Goal: Task Accomplishment & Management: Use online tool/utility

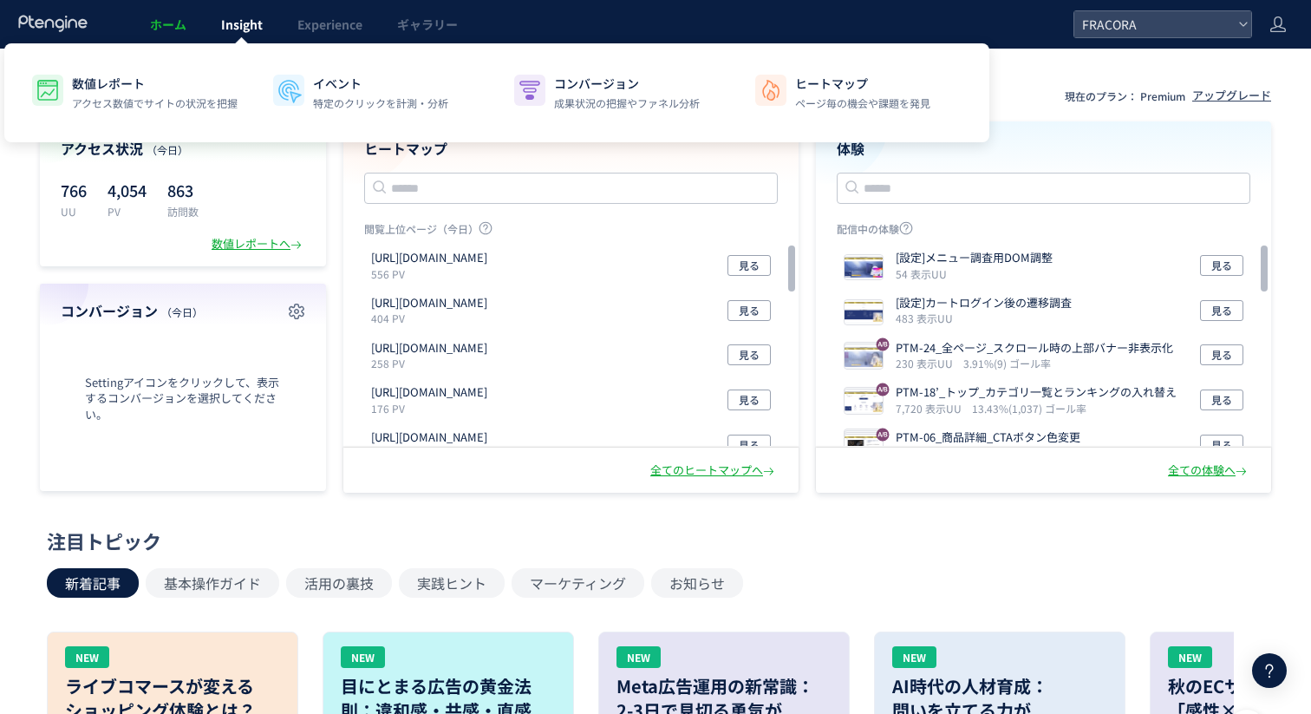
click at [244, 25] on span "Insight" at bounding box center [242, 24] width 42 height 17
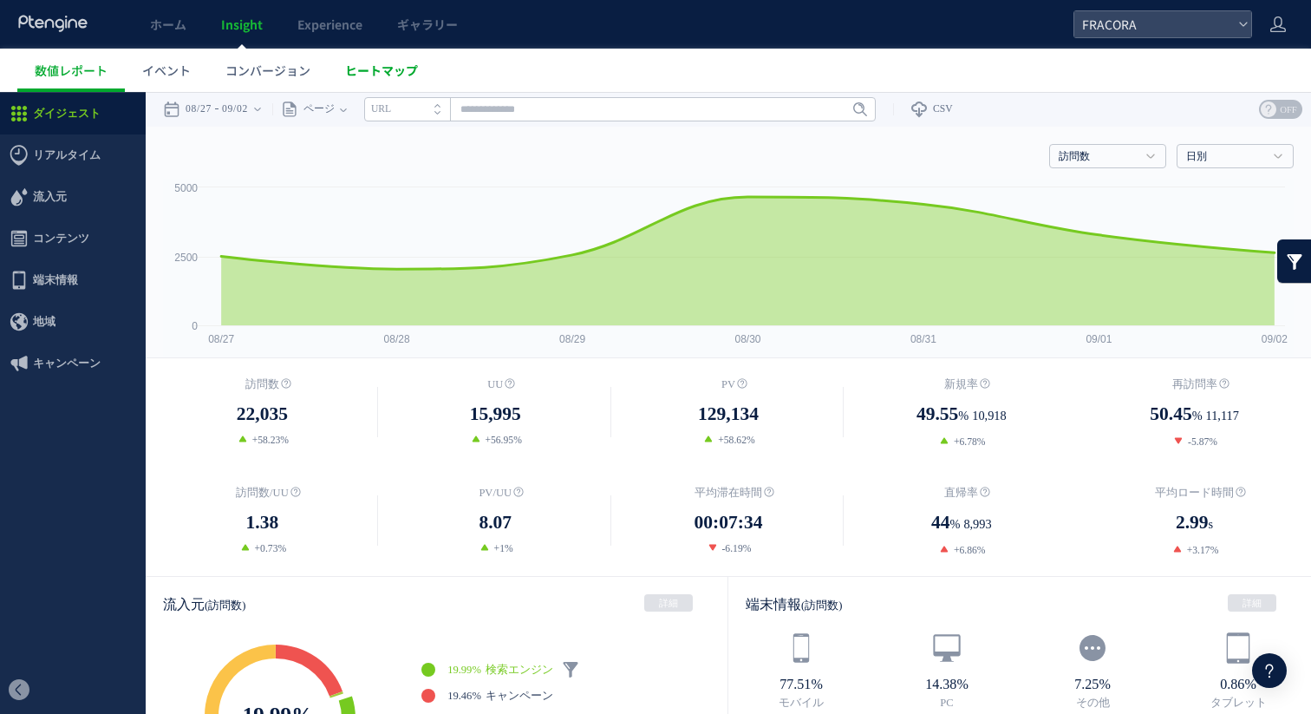
click at [372, 81] on link "ヒートマップ" at bounding box center [382, 70] width 108 height 43
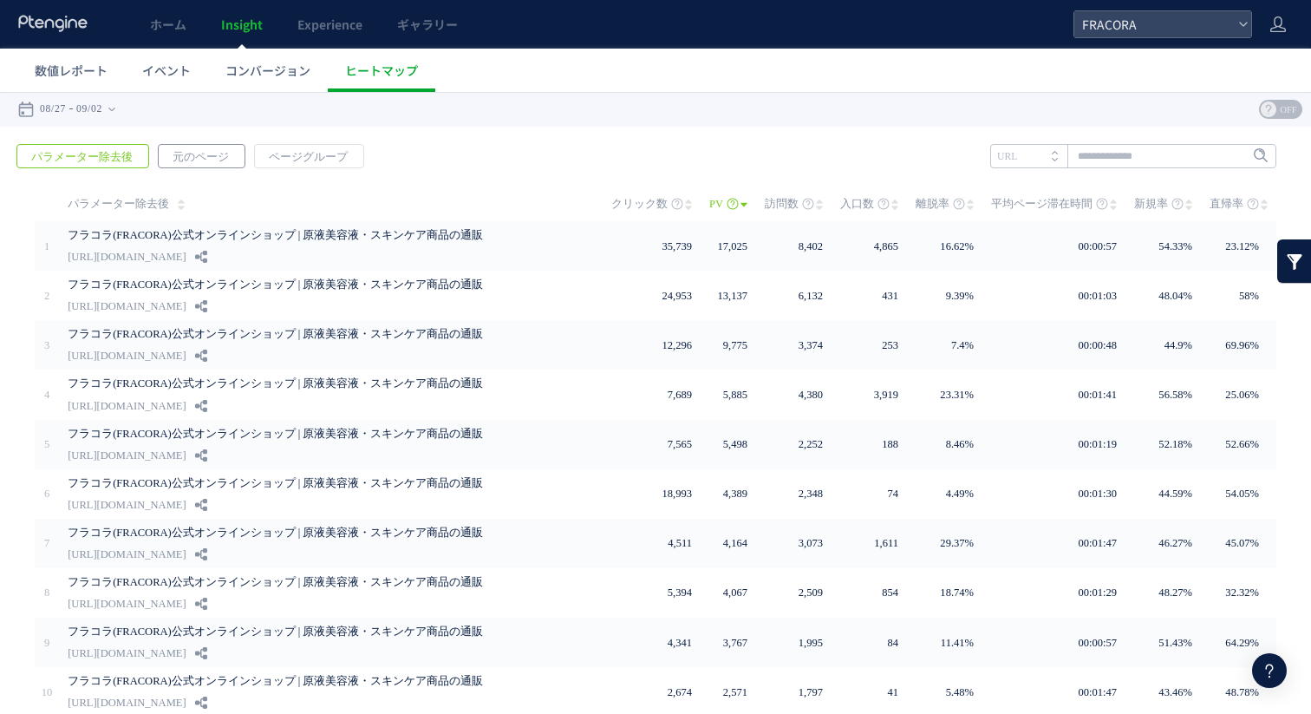
click at [190, 157] on span "元のページ" at bounding box center [201, 157] width 84 height 24
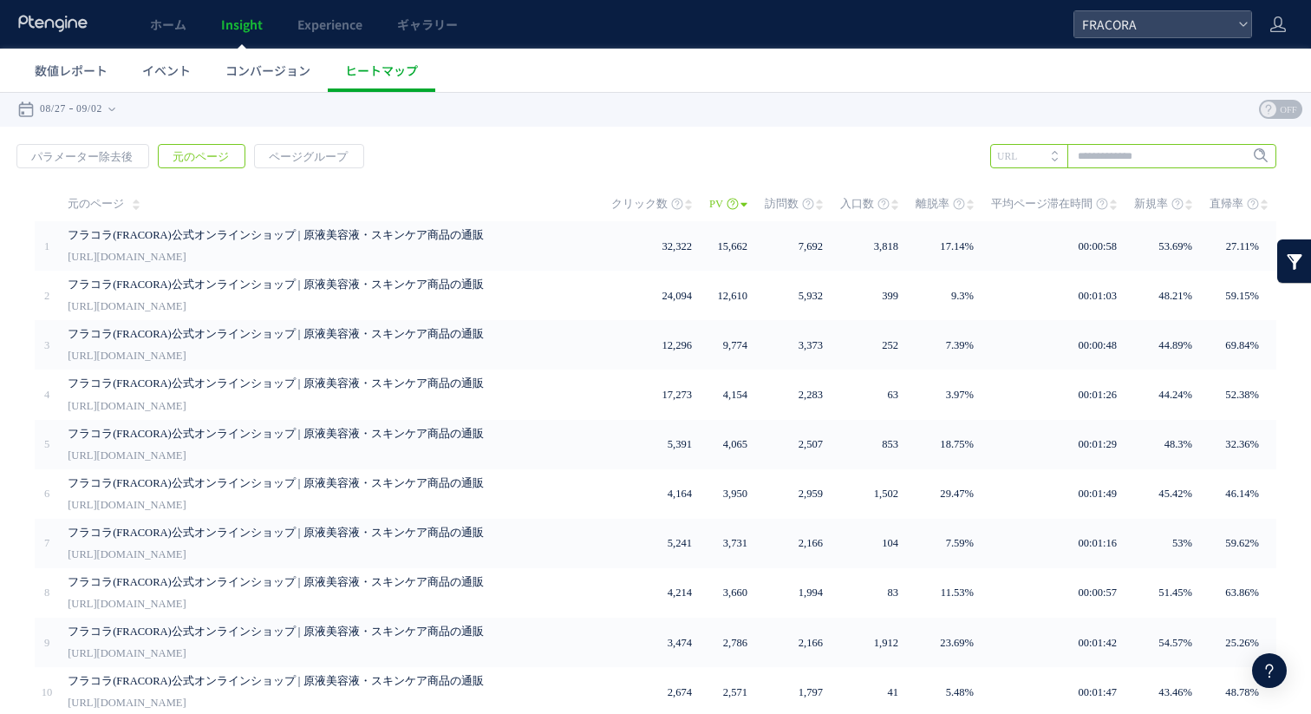
click at [1098, 160] on input "text" at bounding box center [1133, 156] width 286 height 24
paste input "**********"
type input "**********"
click at [1255, 156] on span "Enter" at bounding box center [1255, 156] width 23 height 19
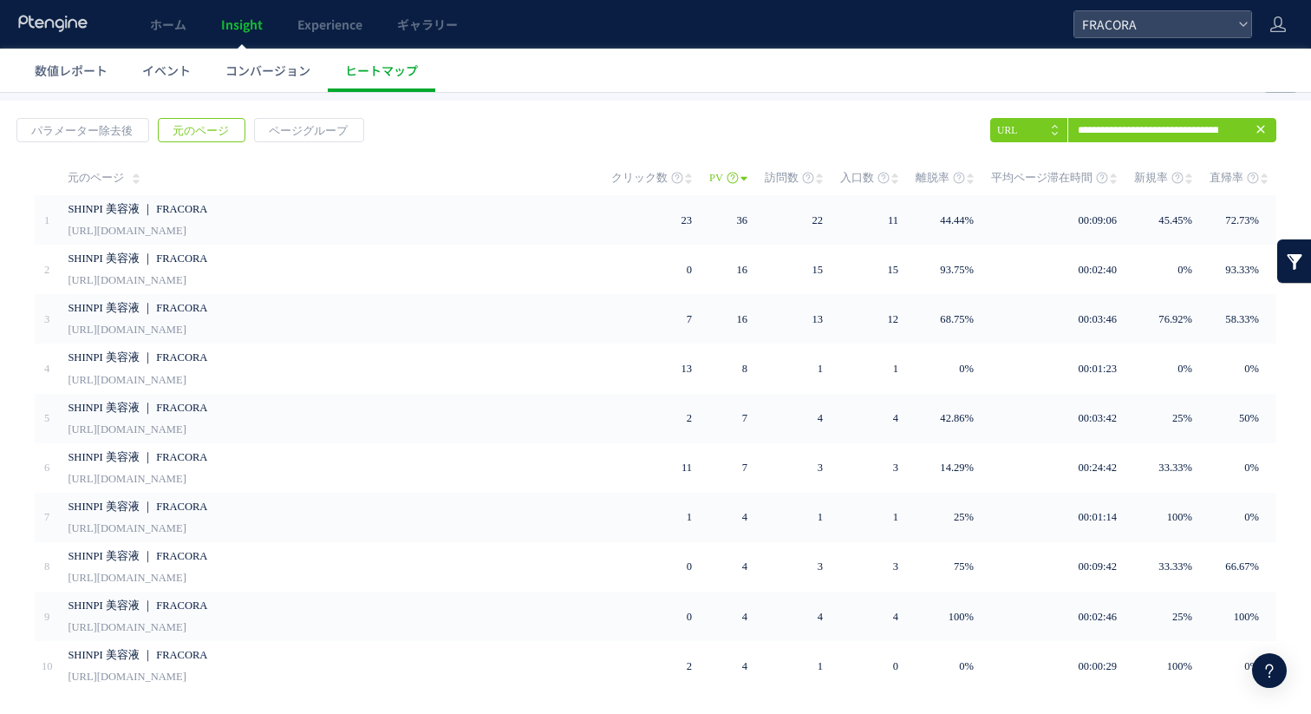
scroll to position [0, 0]
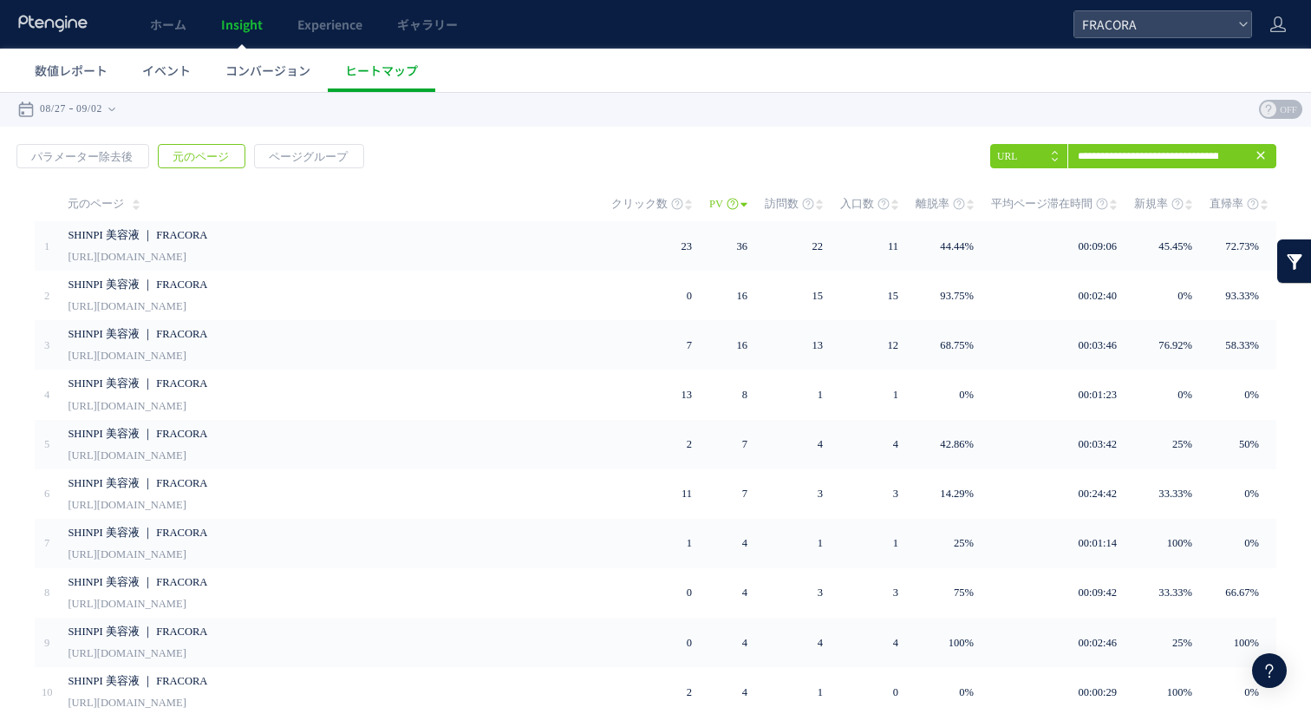
click at [722, 164] on div "戻る パラメーター除去後 元のページ ページグループ 実装" at bounding box center [655, 462] width 1311 height 670
click at [1122, 102] on div "戻る デフォルト設定では本日のデータを表示しています。 カレンダーでご覧になりたい期間を指定することができます。 08/27 09/02 今日 昨日 先週 先…" at bounding box center [655, 109] width 1311 height 35
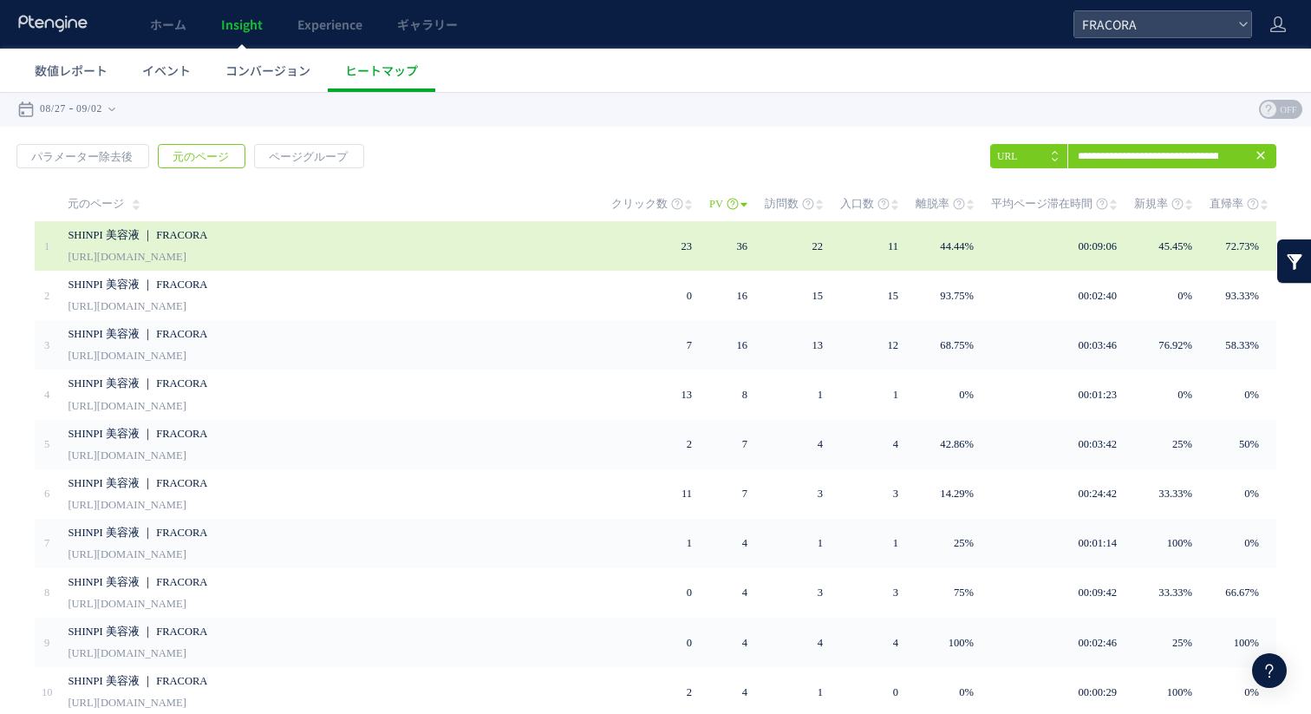
click at [186, 264] on link "[URL][DOMAIN_NAME]" at bounding box center [127, 256] width 118 height 21
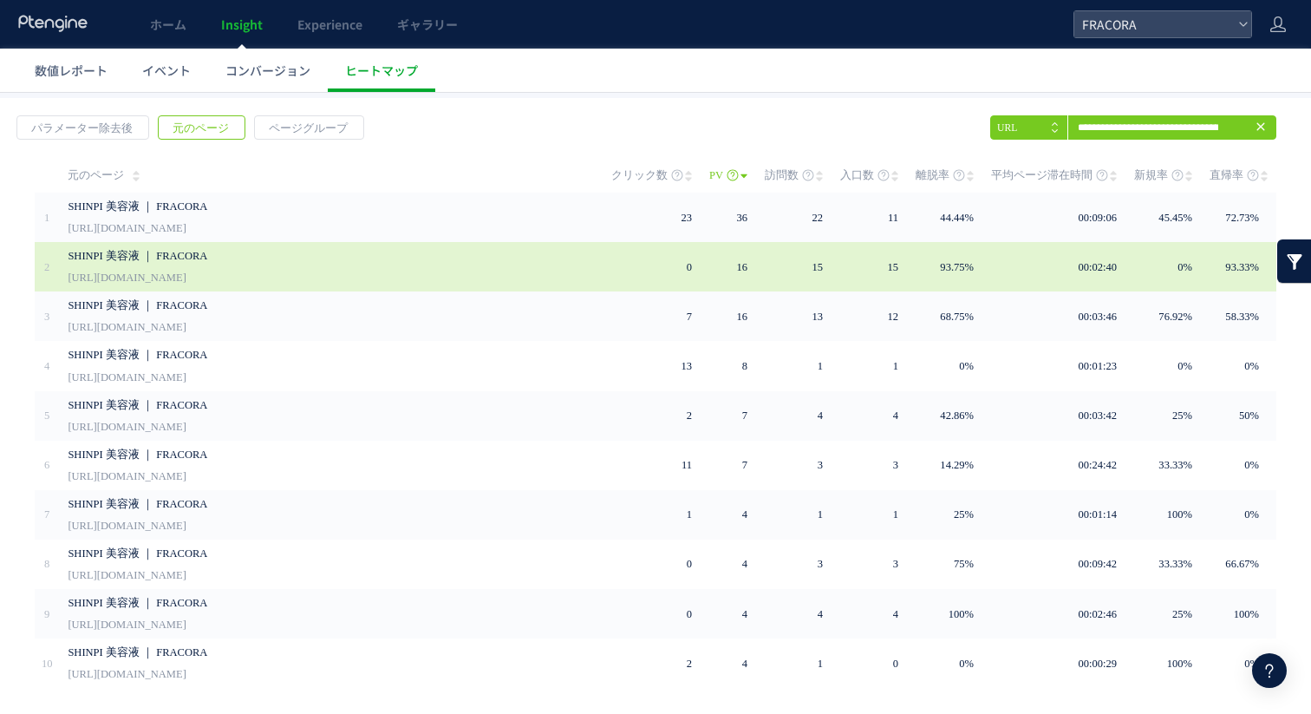
scroll to position [50, 0]
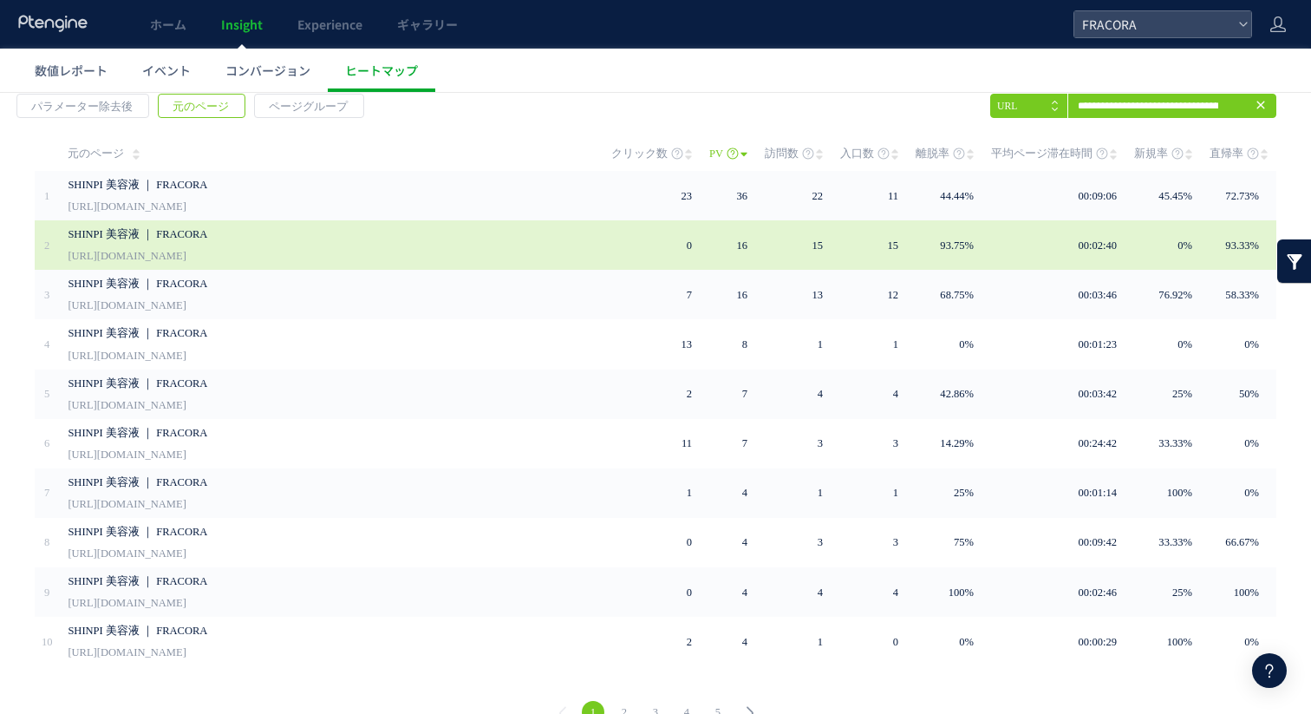
click at [186, 258] on link "[URL][DOMAIN_NAME]" at bounding box center [127, 255] width 118 height 21
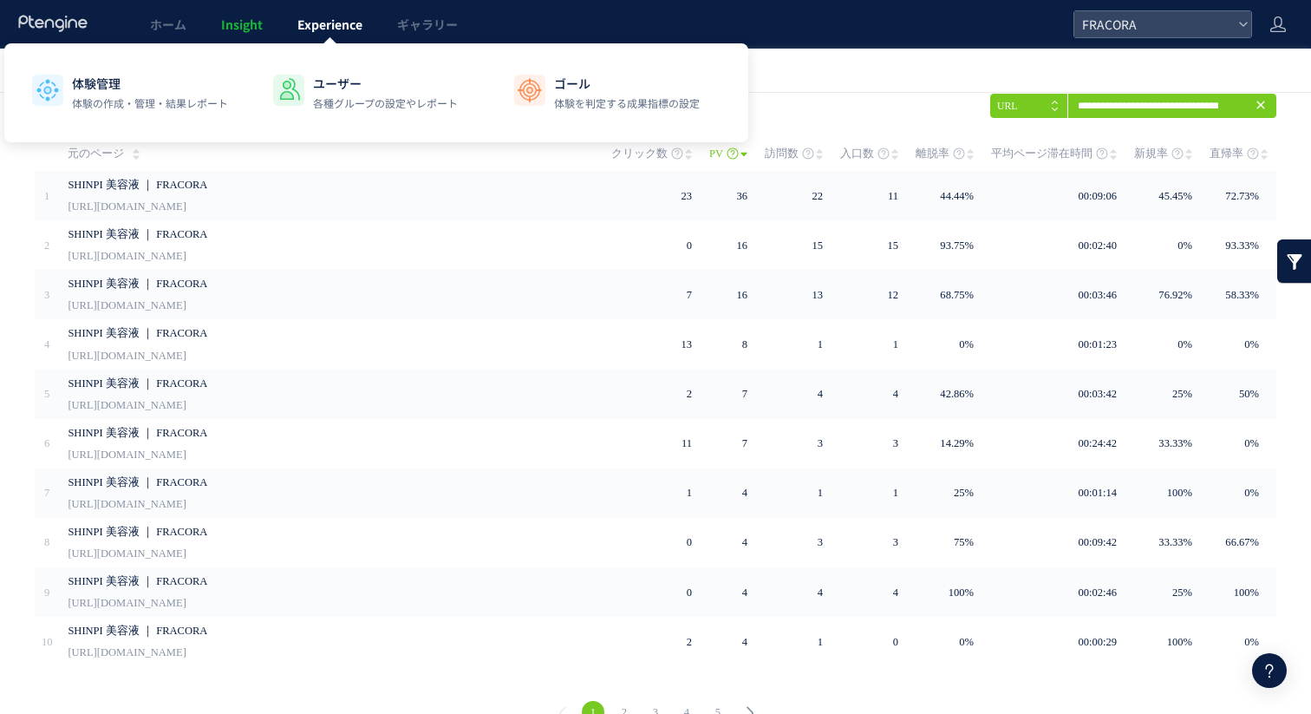
click at [314, 32] on span "Experience" at bounding box center [329, 24] width 65 height 17
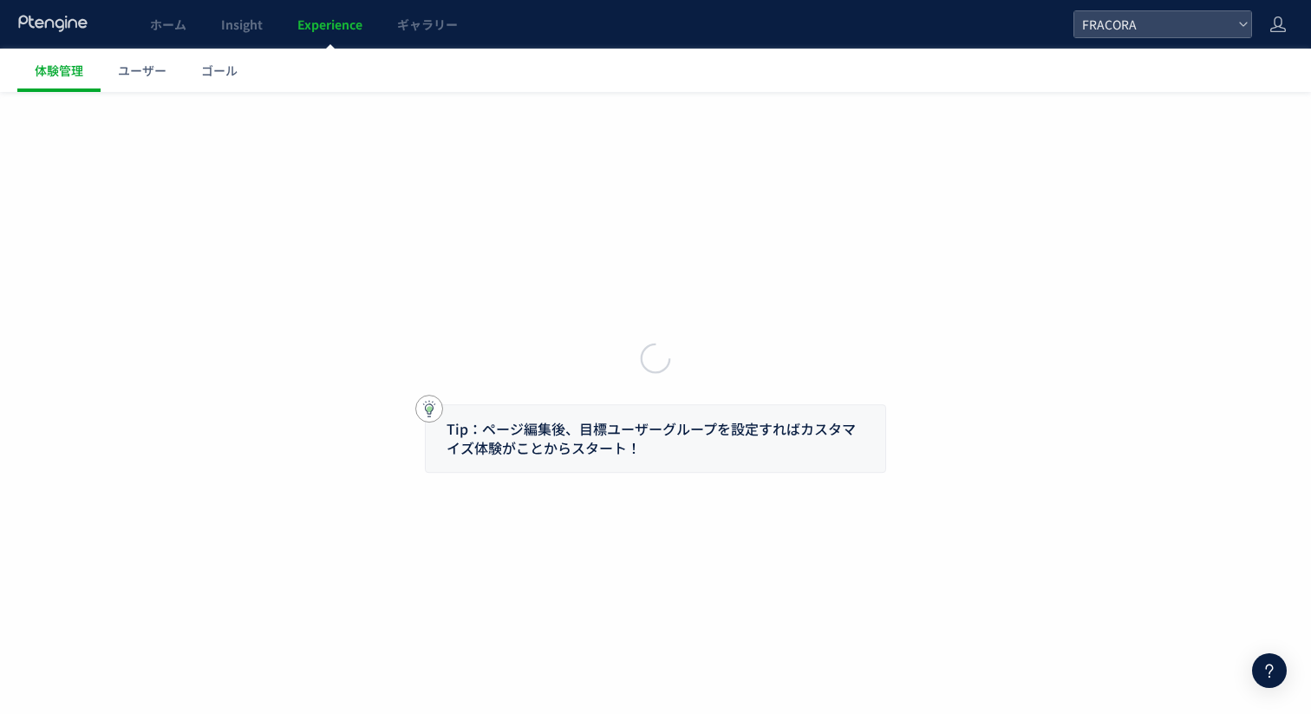
click at [338, 25] on div at bounding box center [655, 357] width 1311 height 714
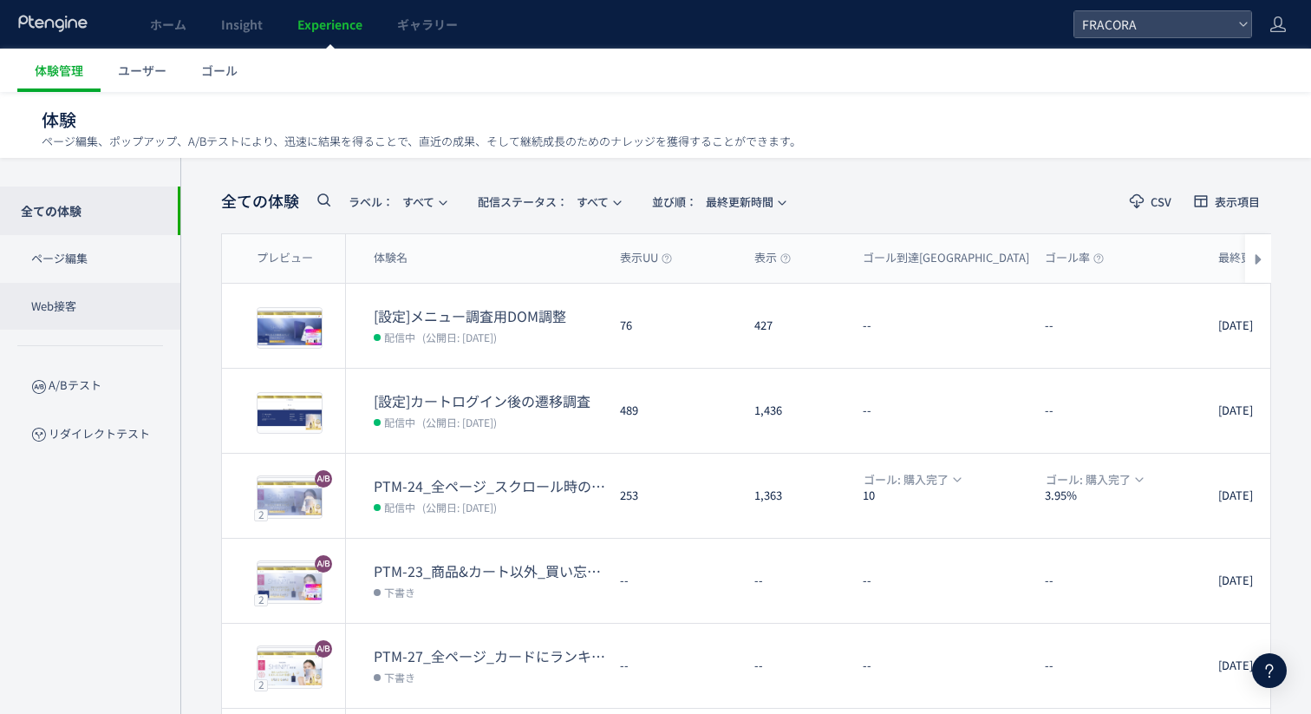
click at [82, 302] on p "Web接客" at bounding box center [90, 307] width 180 height 48
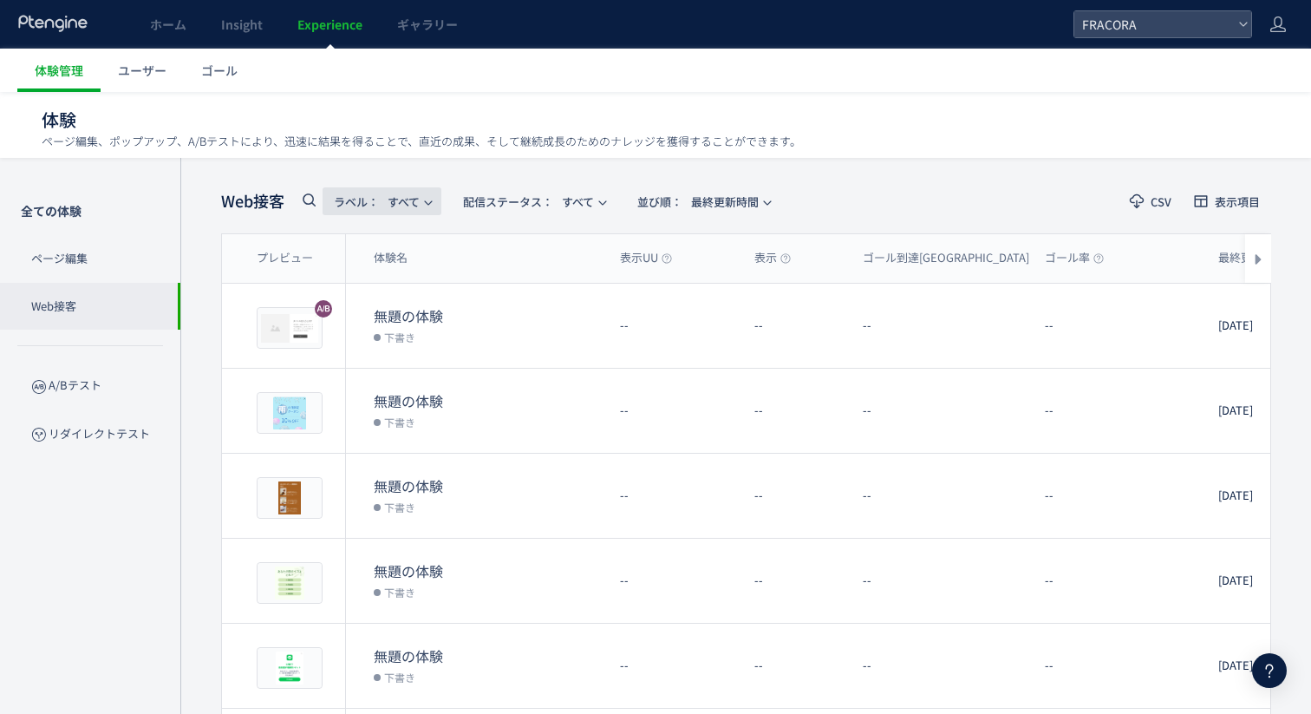
click at [407, 207] on span "ラベル： すべて" at bounding box center [377, 201] width 86 height 29
click at [200, 465] on div "Web接客 ラベル： すべて 配信ステータス​： すべて 並び順： 最終更新時間 CSV 表示項目 プレビュー 体験名 表示UU 表示 ゴール到達UU ゴール…" at bounding box center [745, 636] width 1131 height 956
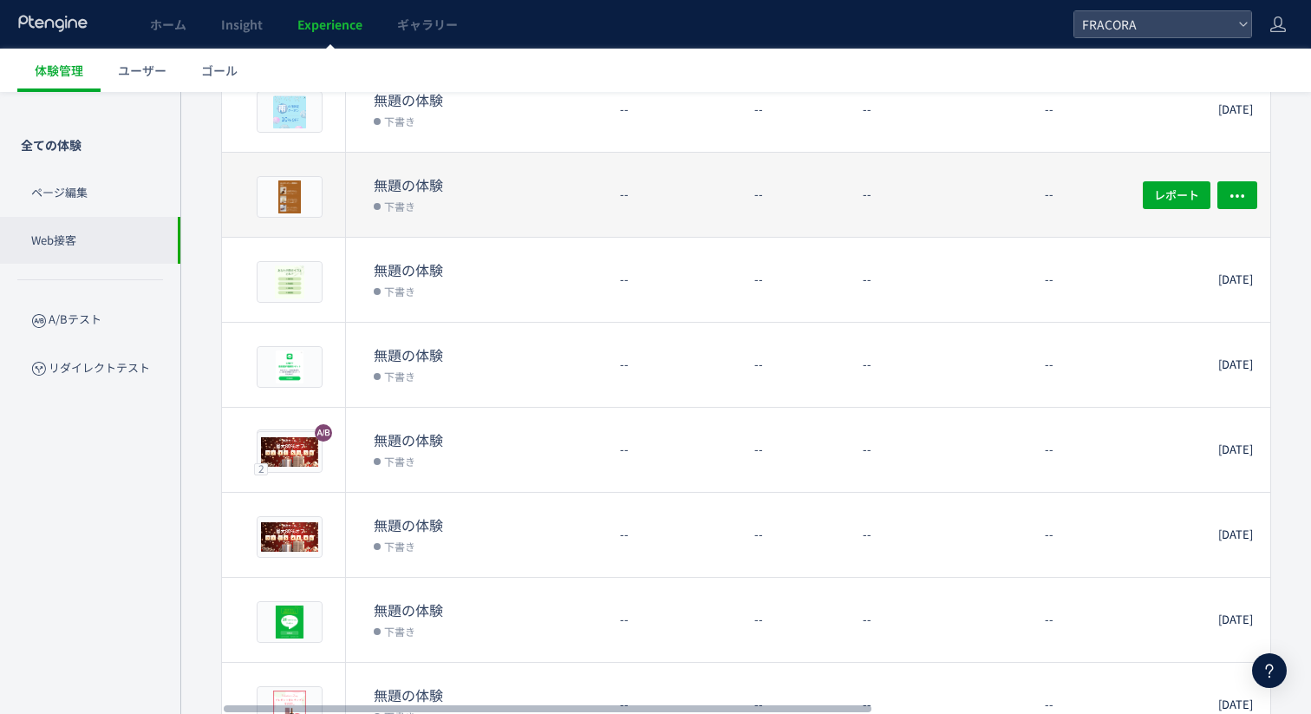
scroll to position [398, 0]
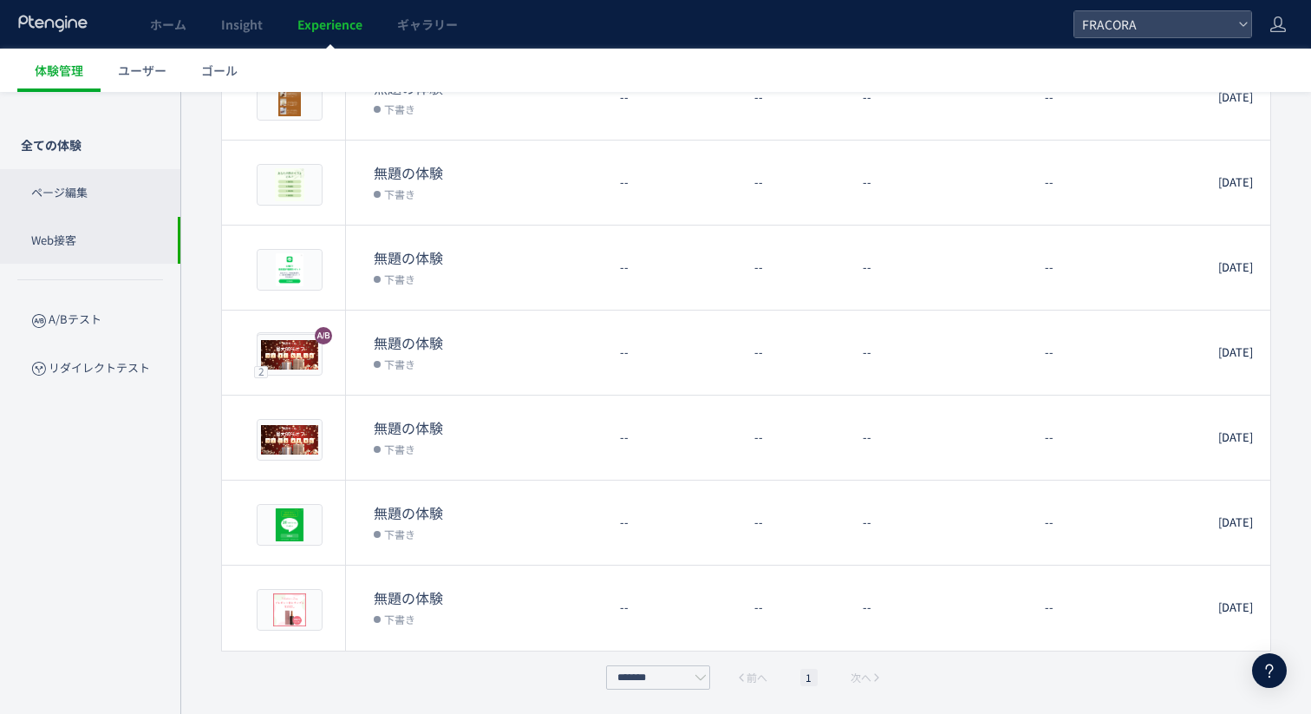
click at [126, 195] on p "ページ編集" at bounding box center [90, 193] width 180 height 48
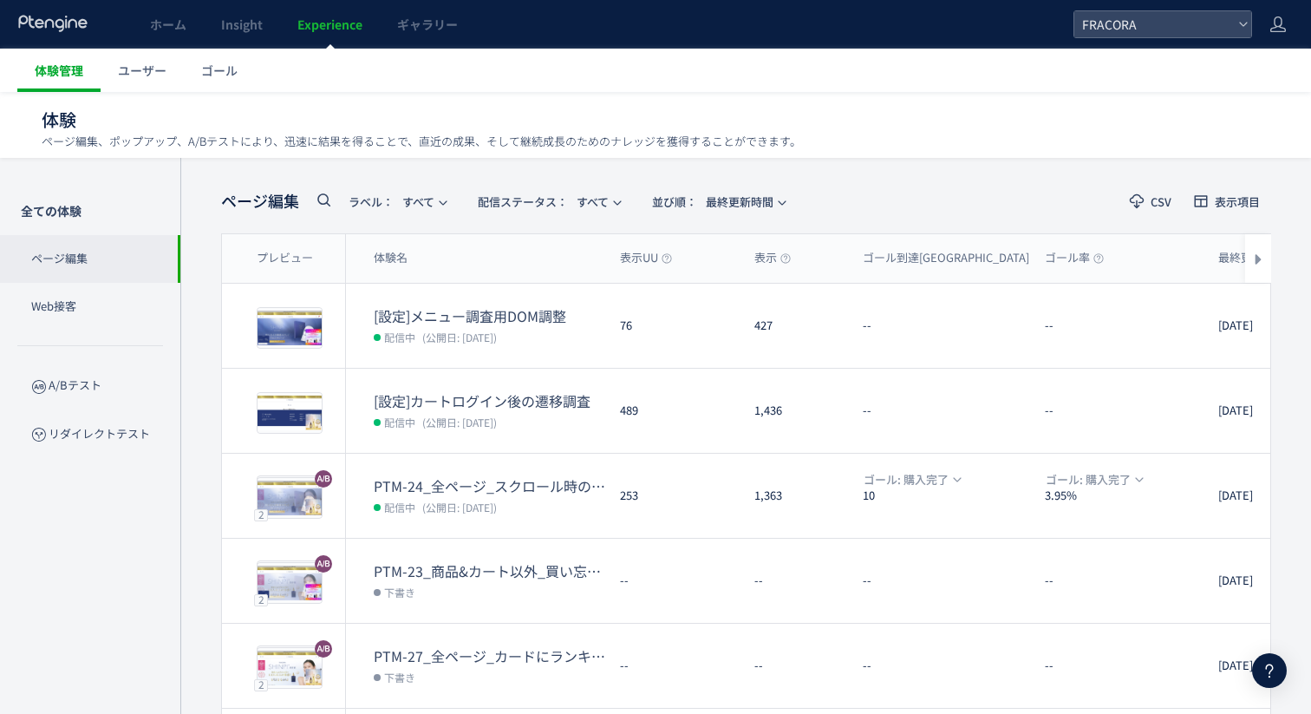
click at [75, 66] on span "体験管理" at bounding box center [59, 70] width 49 height 17
click at [1278, 21] on icon at bounding box center [1278, 24] width 17 height 17
click at [1218, 75] on span "アカウント設定" at bounding box center [1234, 68] width 85 height 17
click at [108, 427] on p "リダイレクトテスト" at bounding box center [90, 434] width 180 height 48
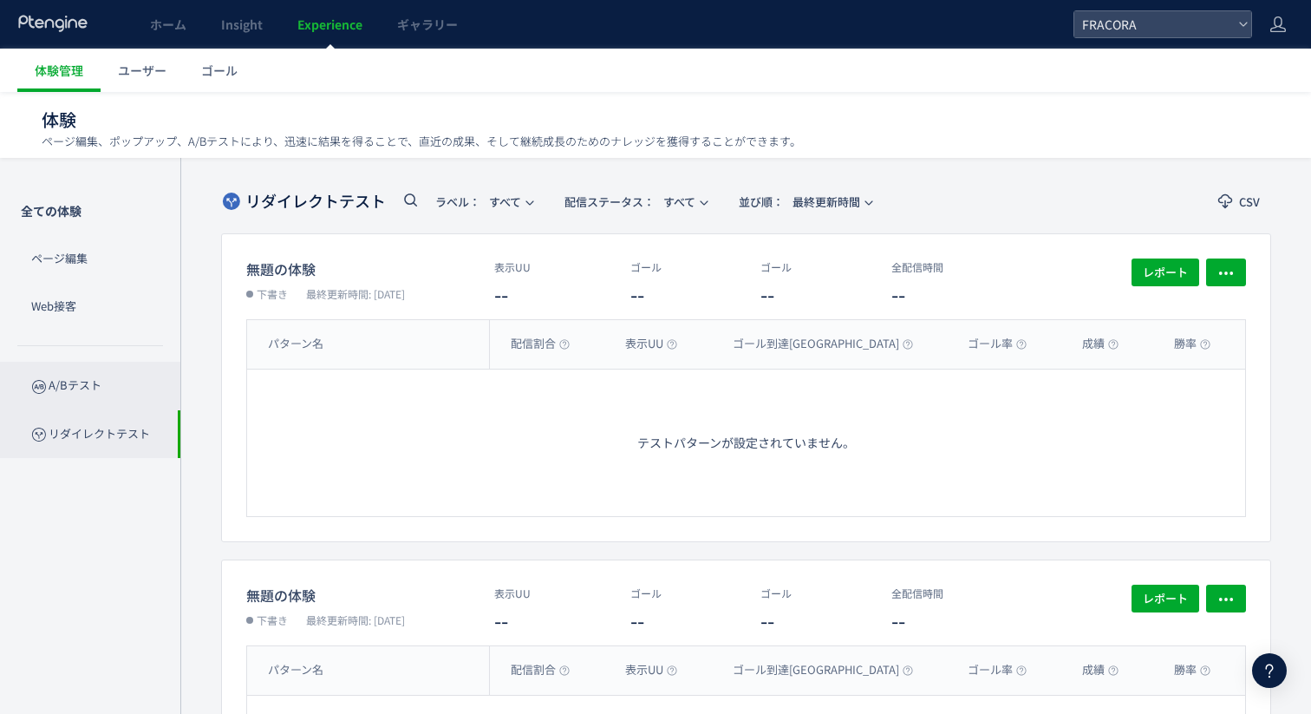
click at [121, 385] on p "A/Bテスト" at bounding box center [90, 386] width 180 height 48
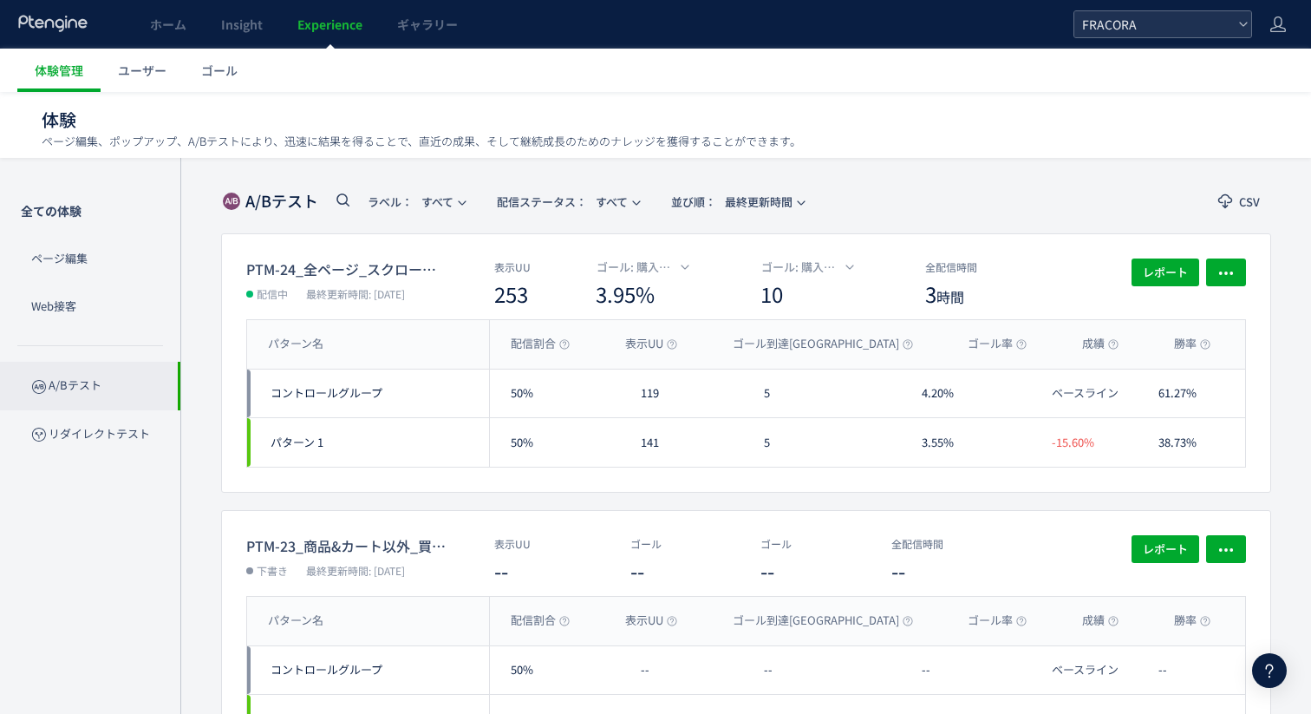
click at [1158, 36] on span "FRACORA" at bounding box center [1154, 24] width 154 height 26
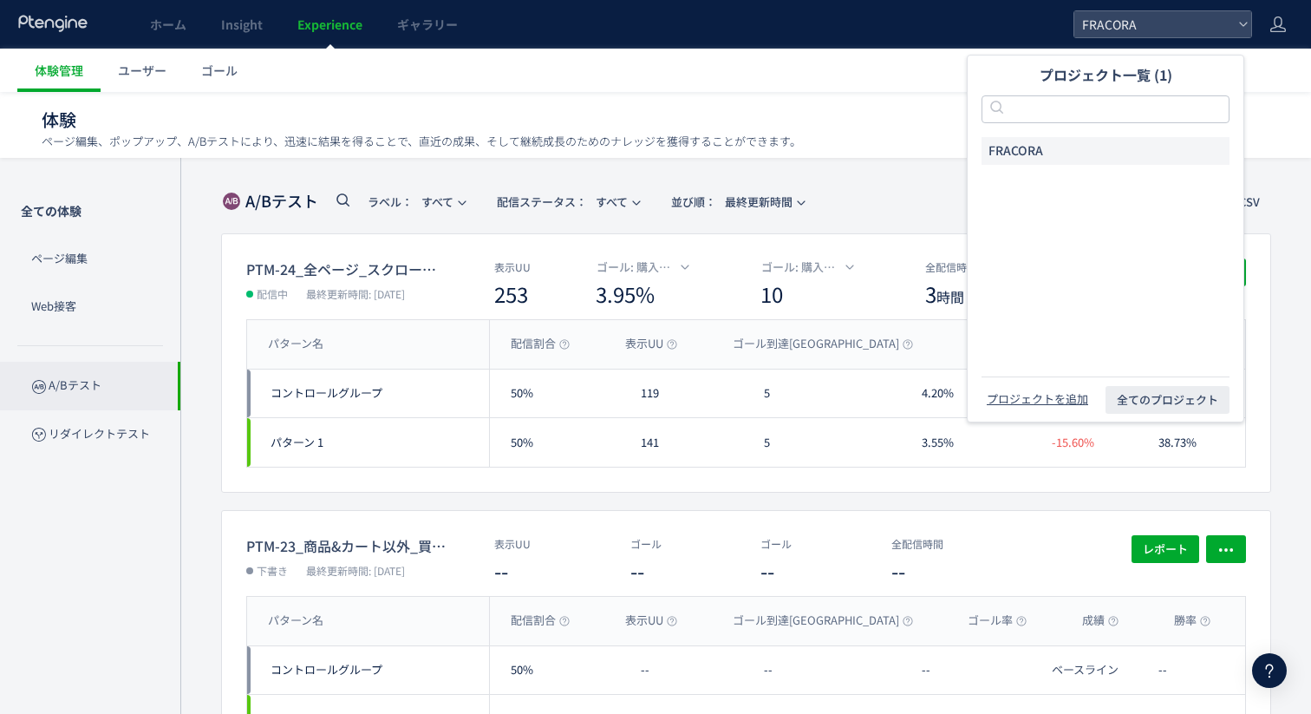
click at [889, 72] on ul "体験管理 ユーザー ゴール" at bounding box center [664, 70] width 1294 height 43
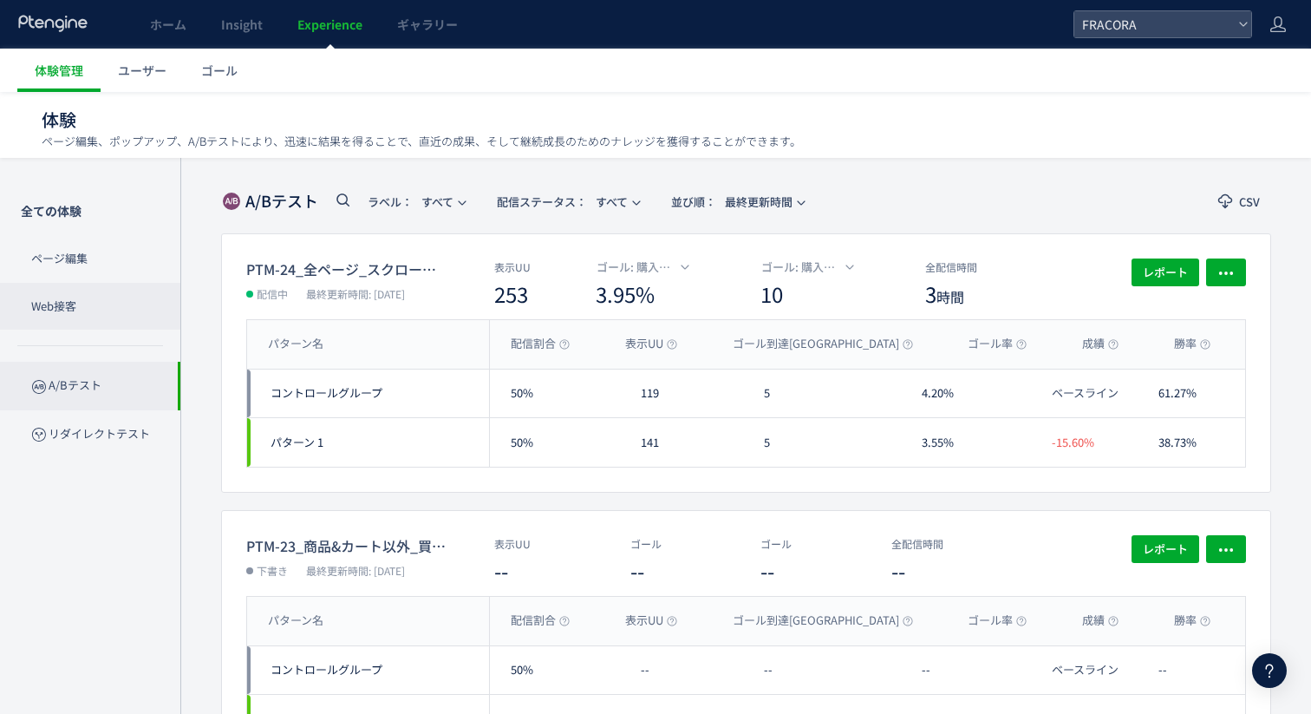
click at [68, 303] on p "Web接客" at bounding box center [90, 307] width 180 height 48
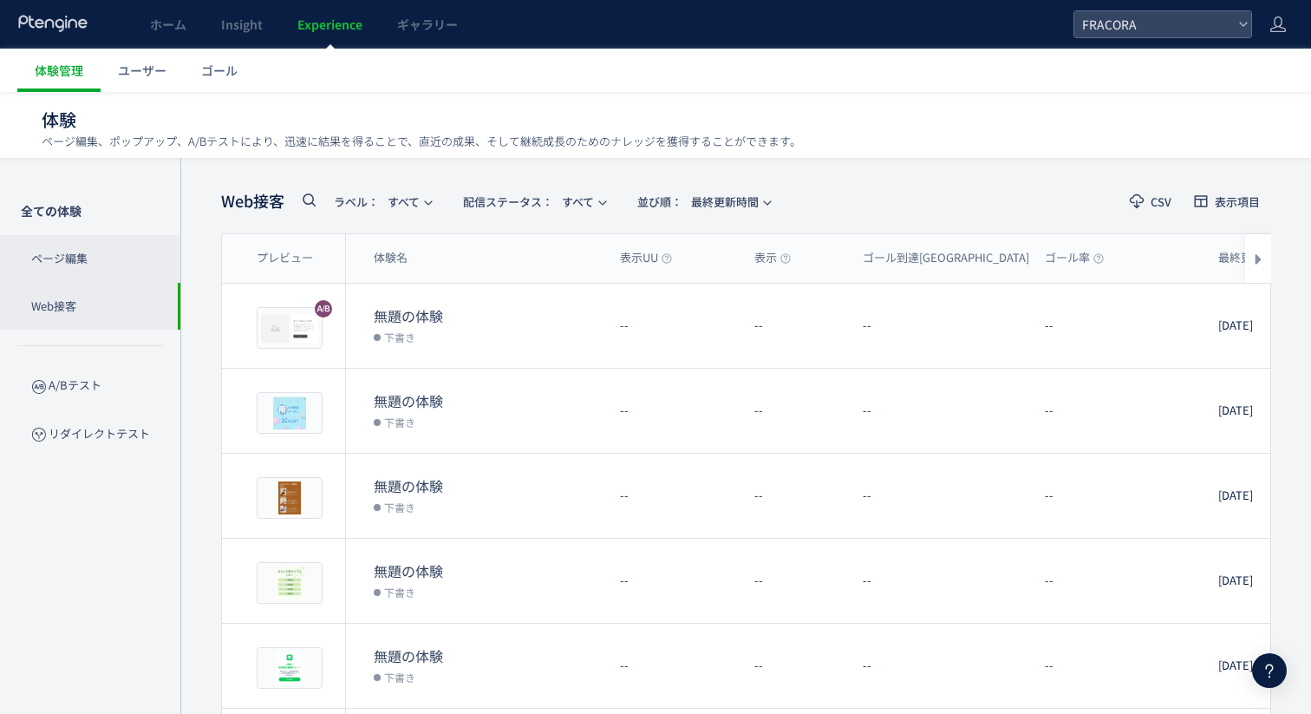
click at [109, 256] on p "ページ編集" at bounding box center [90, 259] width 180 height 48
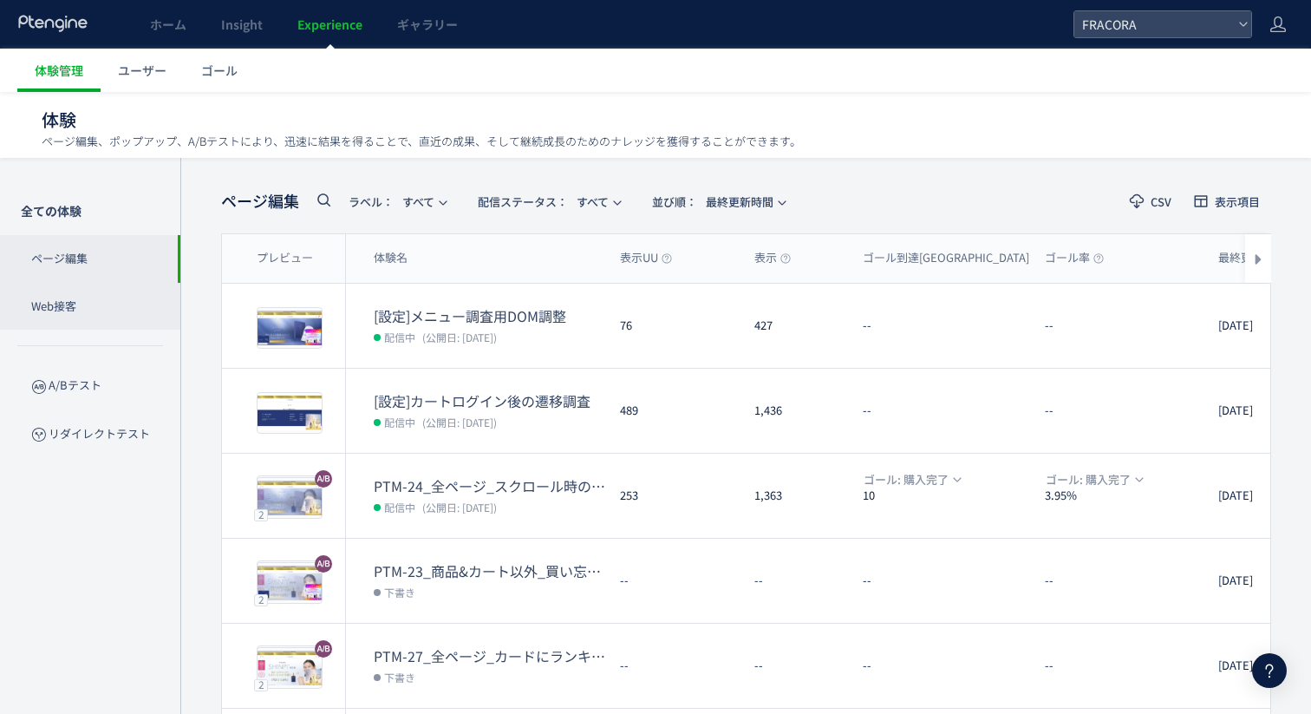
click at [116, 317] on p "Web接客" at bounding box center [90, 307] width 180 height 48
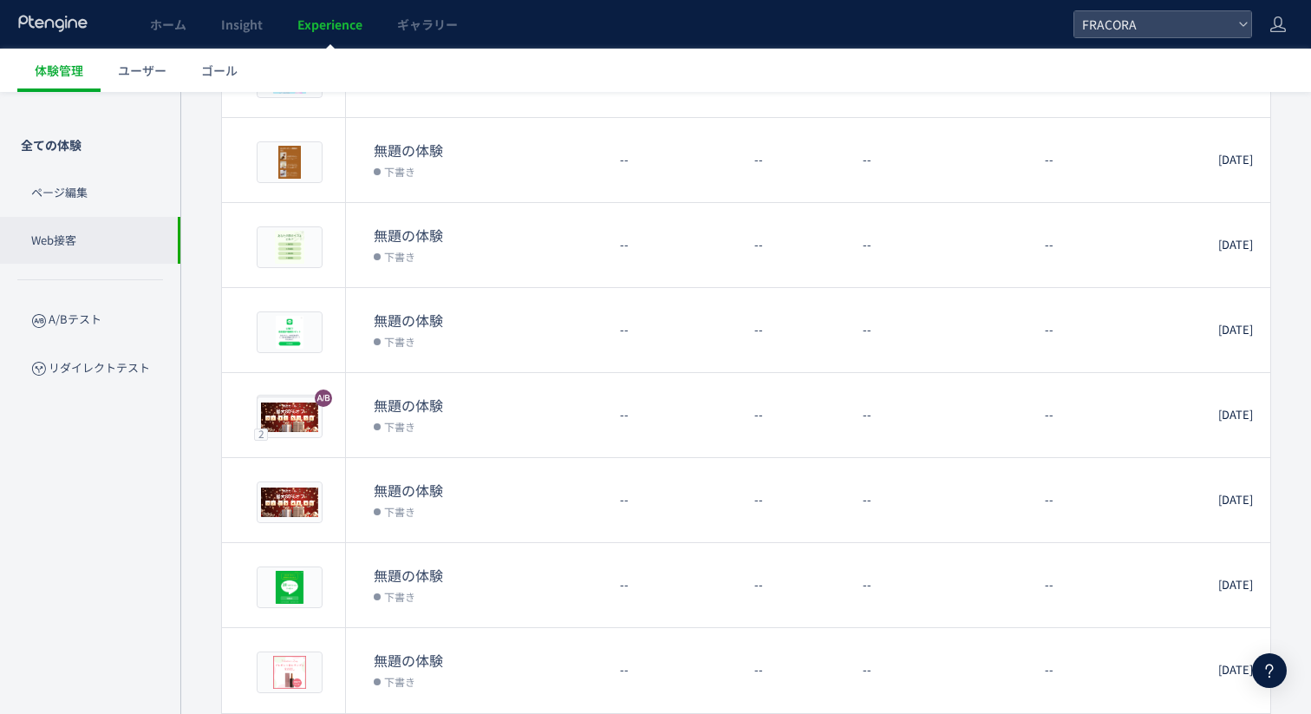
scroll to position [398, 0]
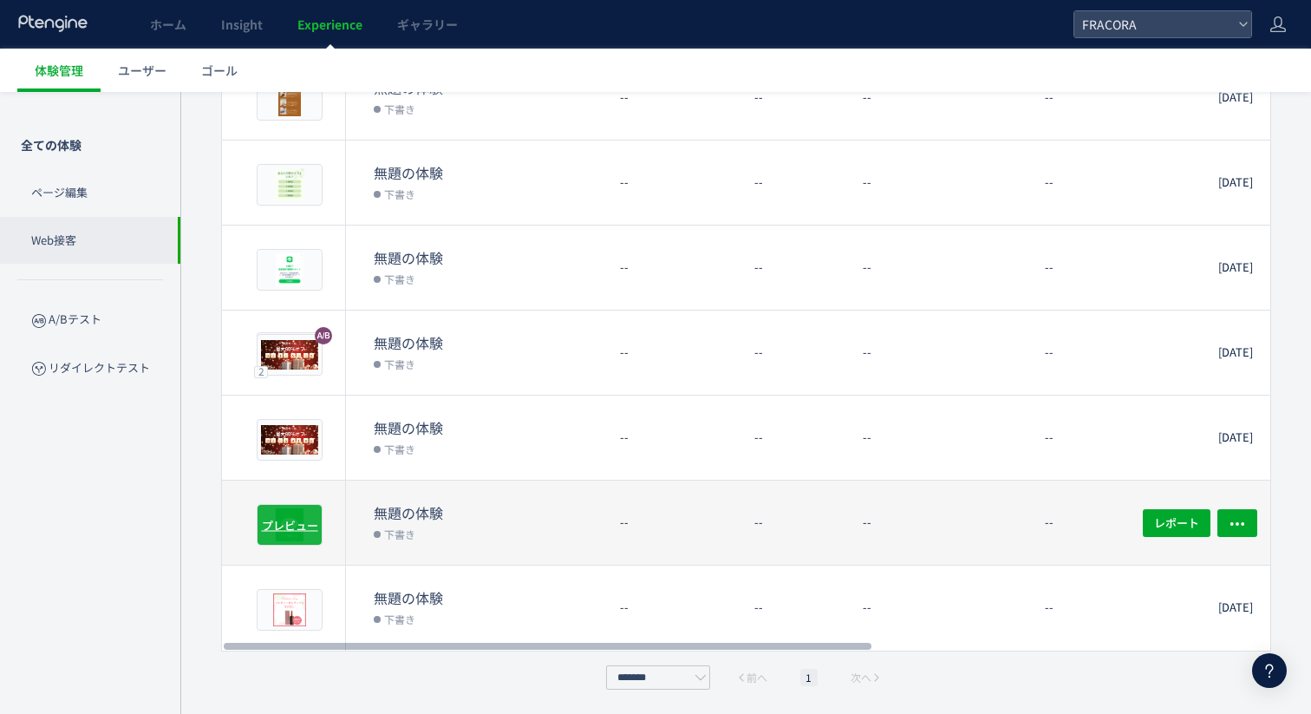
click at [289, 520] on span "プレビュー" at bounding box center [290, 524] width 56 height 16
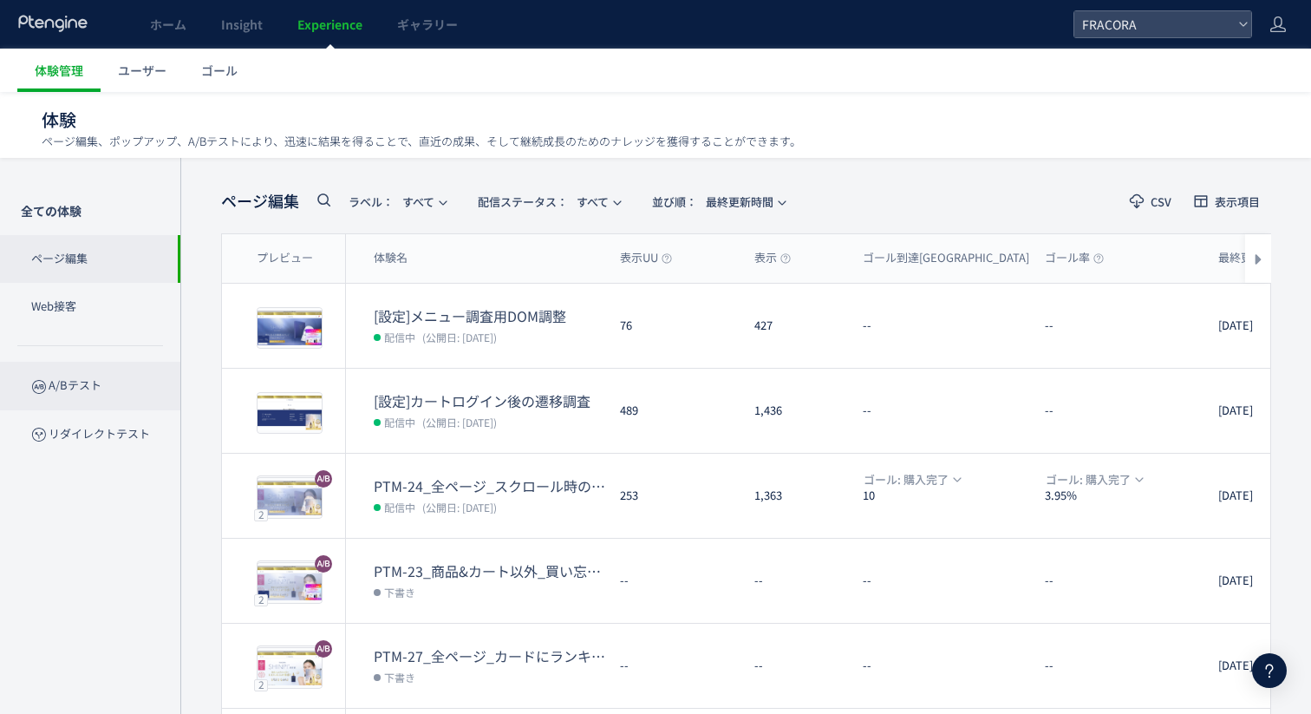
click at [103, 377] on p "A/Bテスト" at bounding box center [90, 386] width 180 height 48
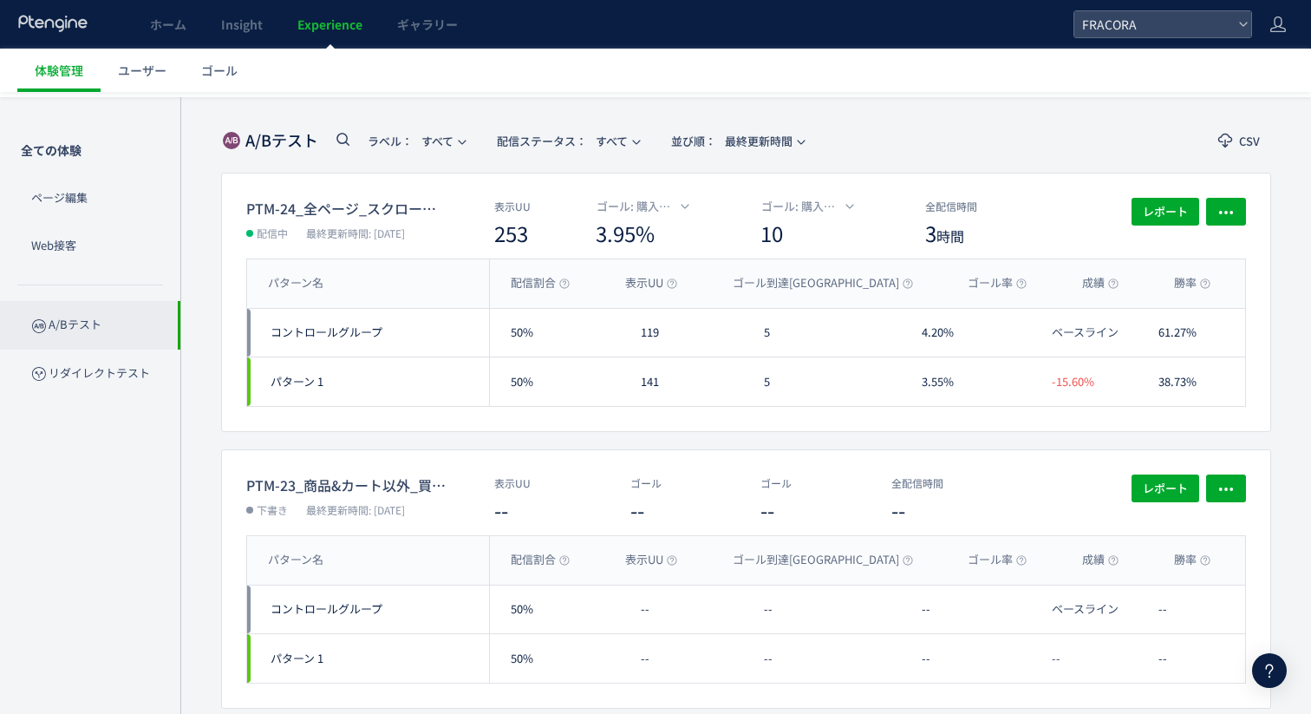
scroll to position [62, 0]
click at [145, 376] on p "リダイレクトテスト" at bounding box center [90, 372] width 180 height 48
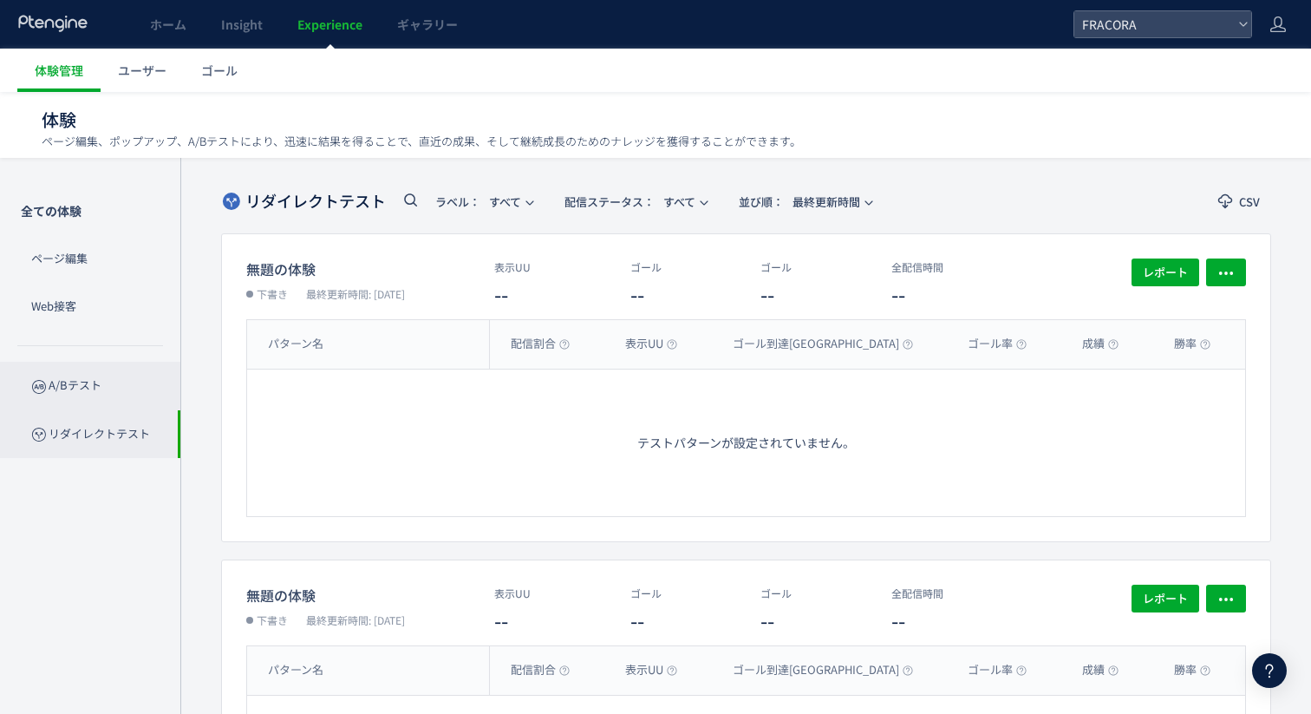
click at [117, 380] on p "A/Bテスト" at bounding box center [90, 386] width 180 height 48
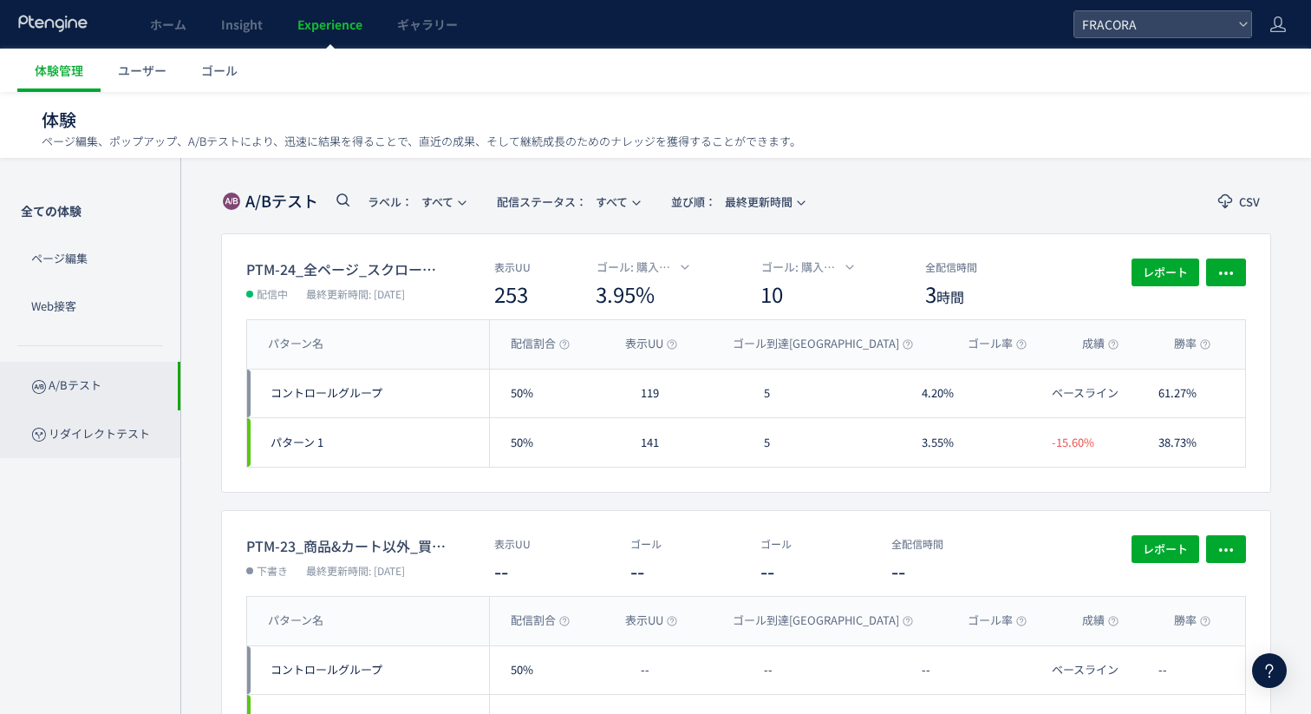
click at [140, 426] on p "リダイレクトテスト" at bounding box center [90, 434] width 180 height 48
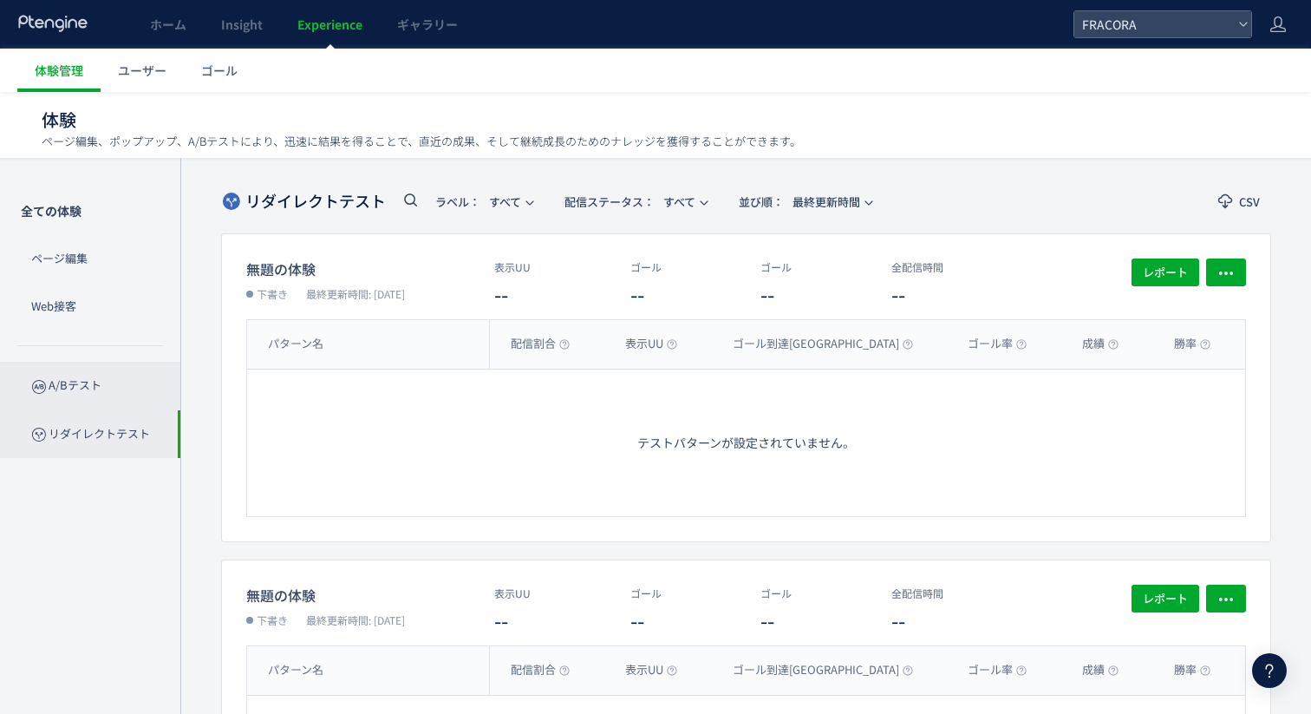
click at [126, 383] on p "A/Bテスト" at bounding box center [90, 386] width 180 height 48
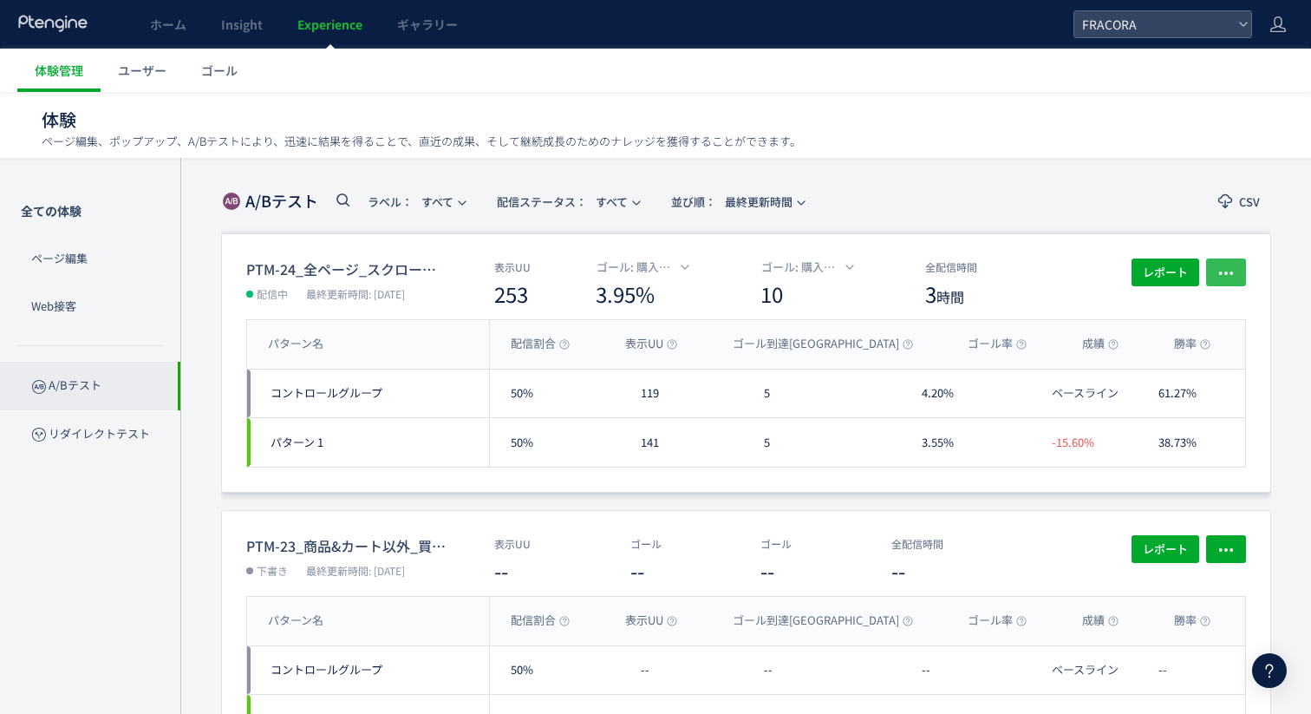
click at [1212, 275] on button "button" at bounding box center [1226, 272] width 40 height 28
click at [208, 66] on span "ゴール" at bounding box center [219, 70] width 36 height 17
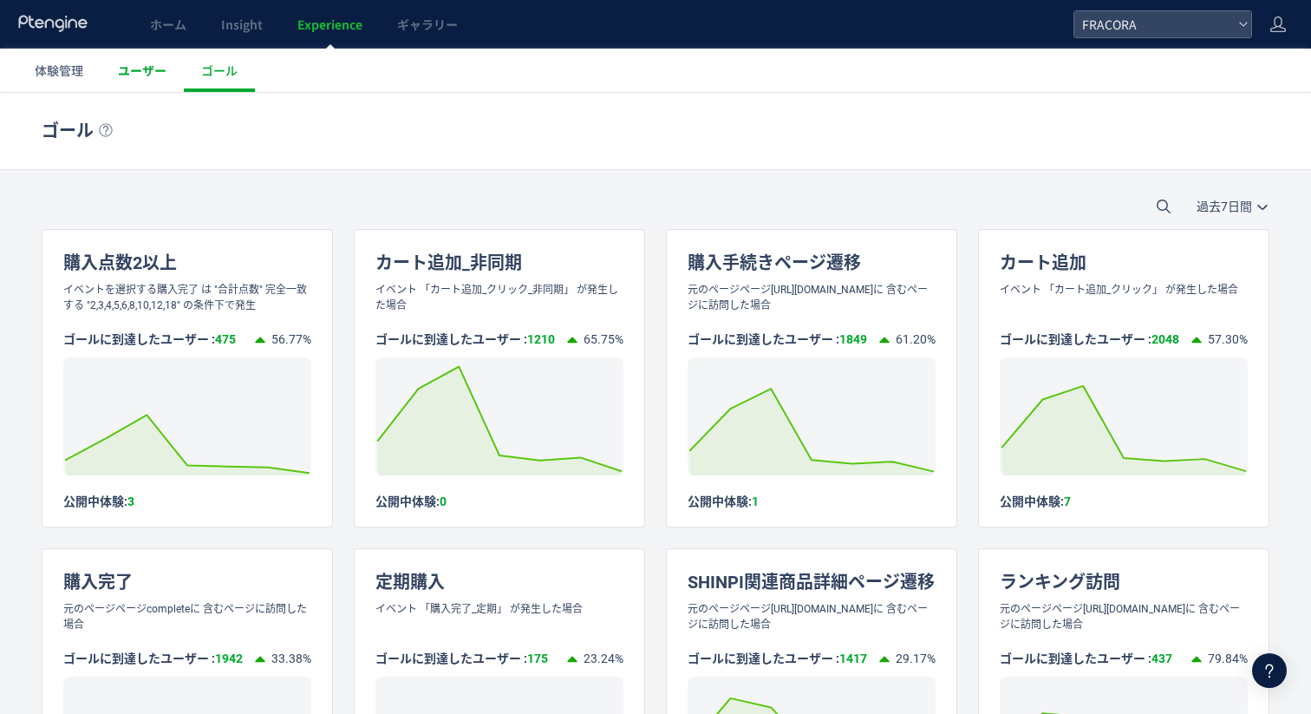
click at [144, 74] on span "ユーザー" at bounding box center [142, 70] width 49 height 17
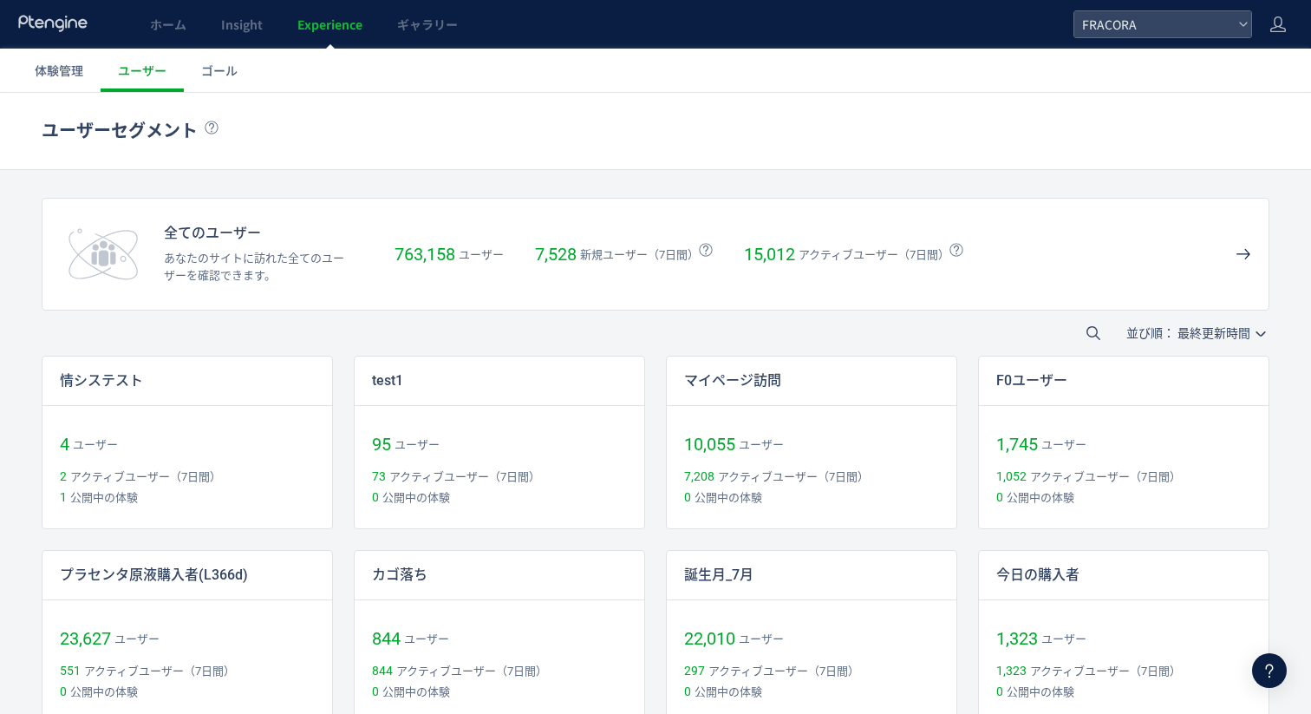
click at [340, 33] on link "Experience" at bounding box center [330, 24] width 100 height 49
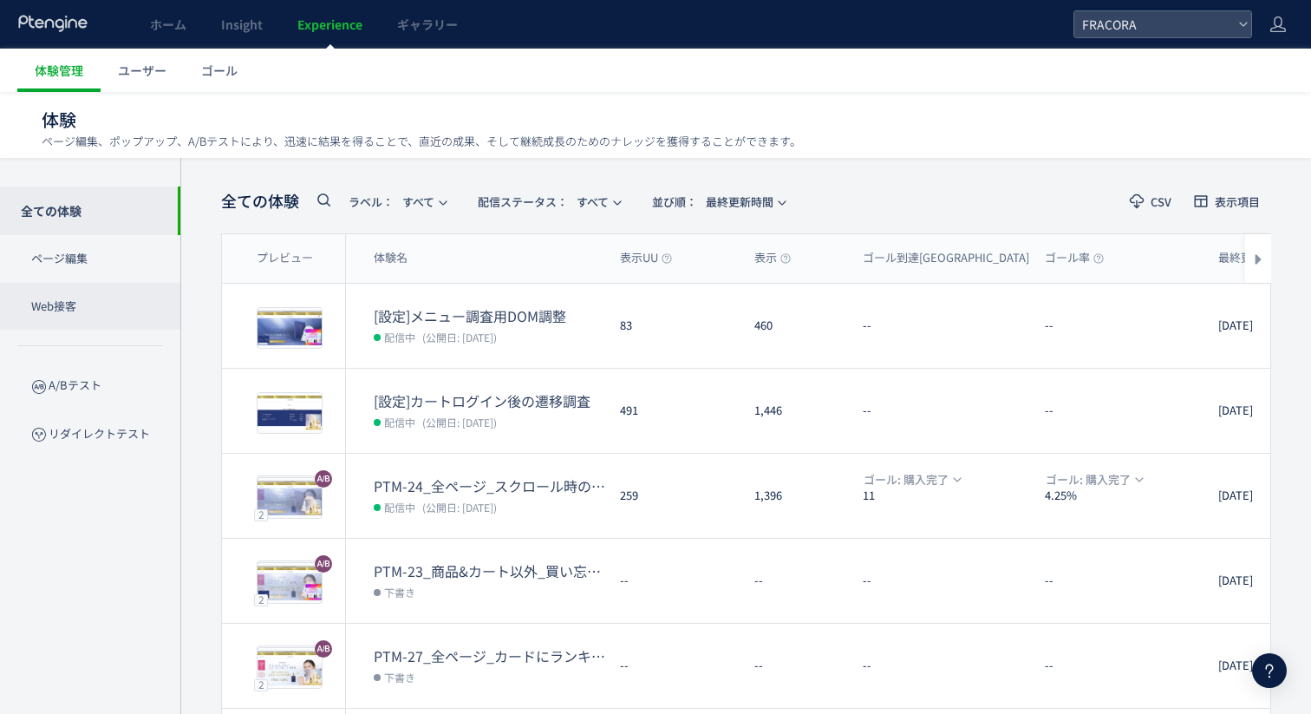
click at [114, 317] on p "Web接客" at bounding box center [90, 307] width 180 height 48
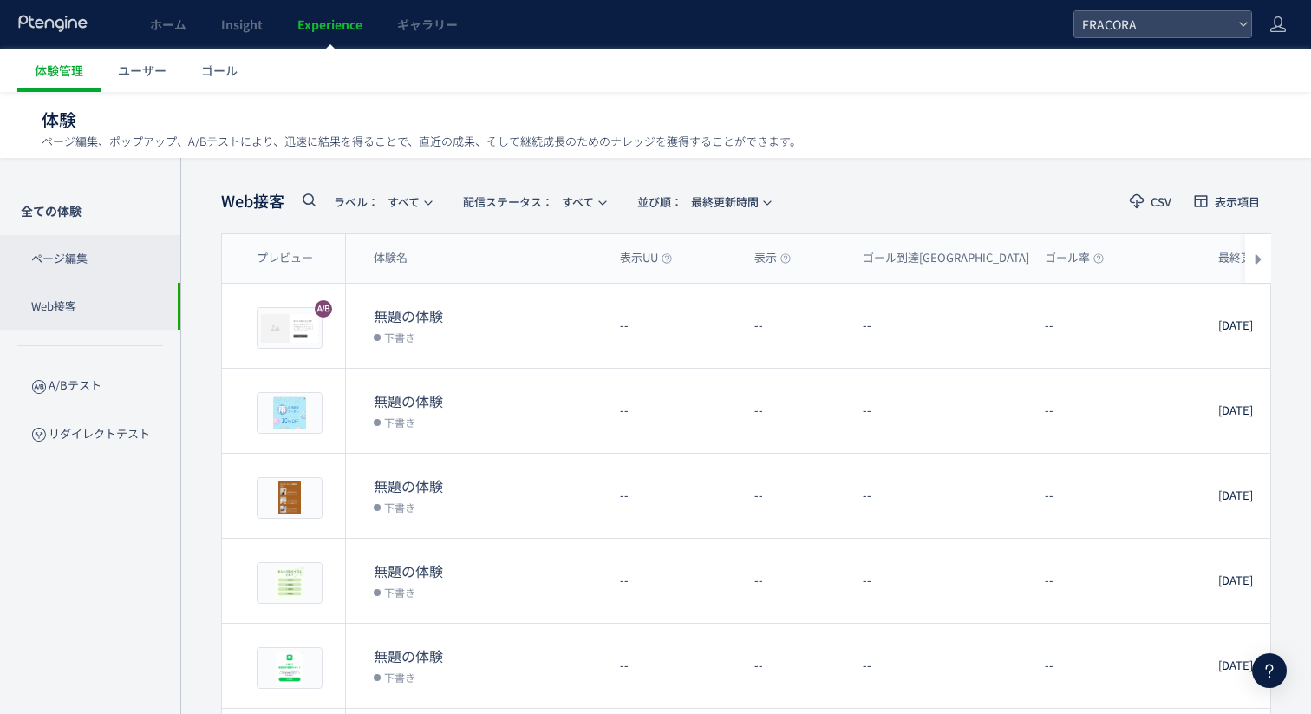
click at [121, 268] on p "ページ編集" at bounding box center [90, 259] width 180 height 48
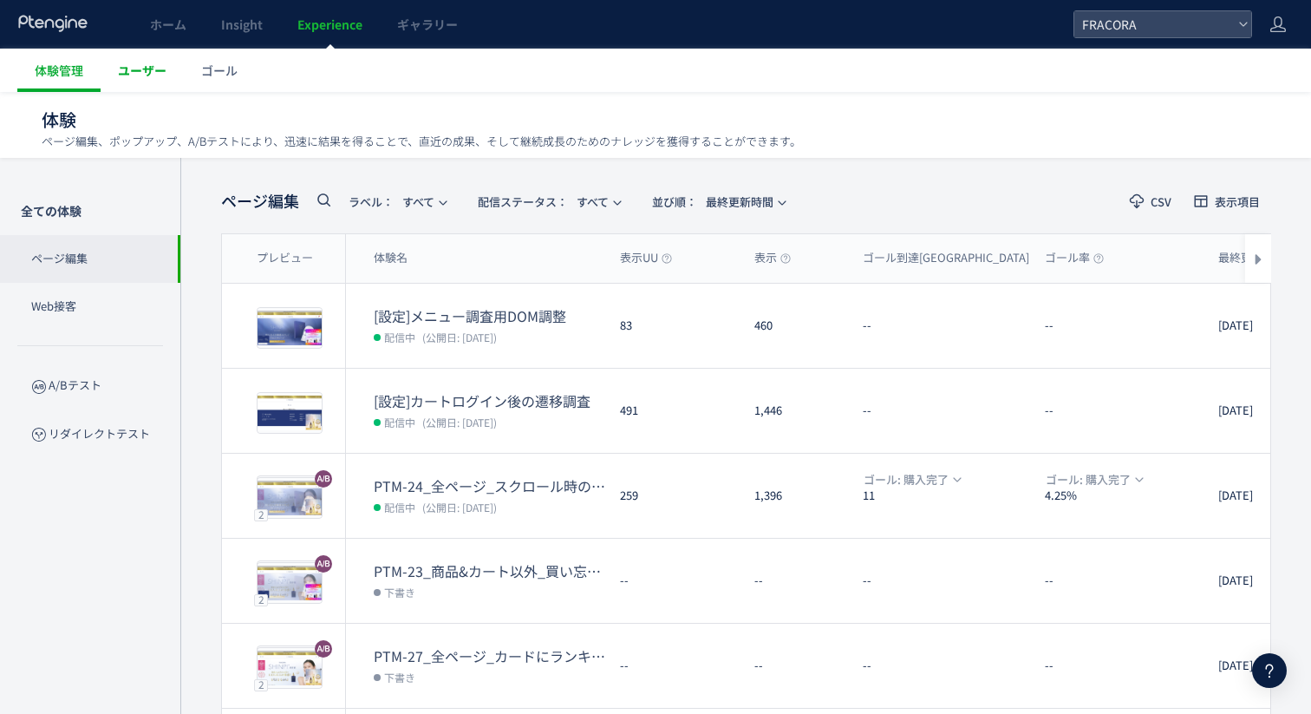
click at [147, 68] on span "ユーザー" at bounding box center [142, 70] width 49 height 17
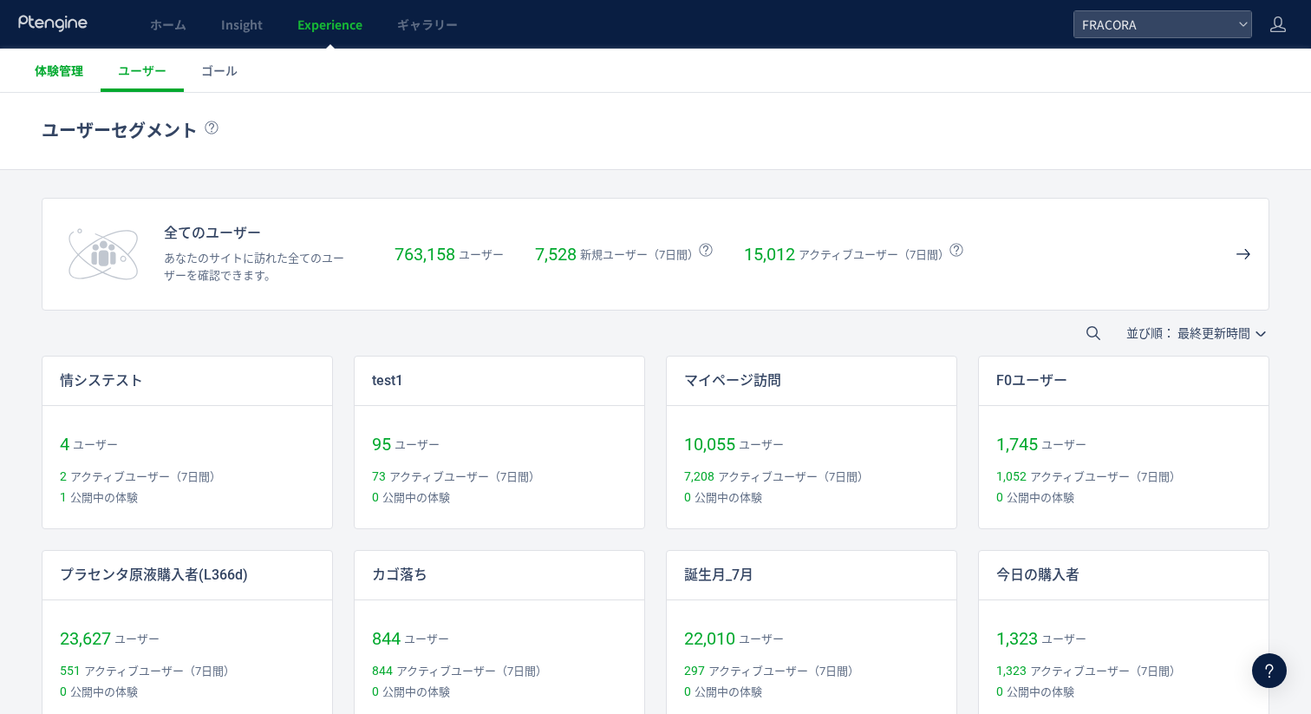
click at [60, 66] on span "体験管理" at bounding box center [59, 70] width 49 height 17
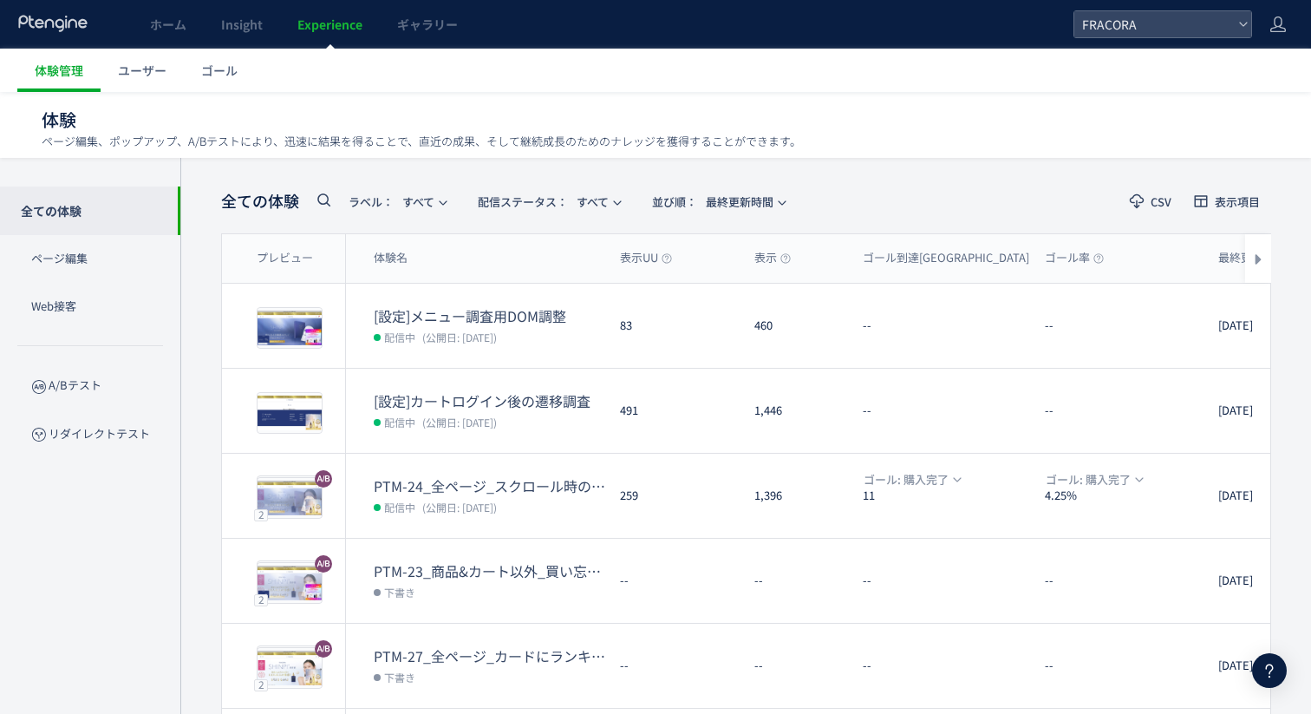
click at [142, 515] on div "全ての体験 ページ編集 Web接客 A/Bテスト リダイレクトテスト" at bounding box center [90, 436] width 180 height 556
click at [674, 62] on ul "体験管理 ユーザー ゴール" at bounding box center [664, 70] width 1294 height 43
click at [540, 91] on ul "体験管理 ユーザー ゴール" at bounding box center [664, 70] width 1294 height 43
click at [518, 93] on div "体験 ページ編集、ポップアップ、A/Bテストにより、迅速に結果を得ることで、直近の成果、そして継続成長のためのナレッジを獲得することができます。" at bounding box center [656, 120] width 1228 height 56
click at [397, 94] on div "体験 ページ編集、ポップアップ、A/Bテストにより、迅速に結果を得ることで、直近の成果、そして継続成長のためのナレッジを獲得することができます。" at bounding box center [656, 120] width 1228 height 56
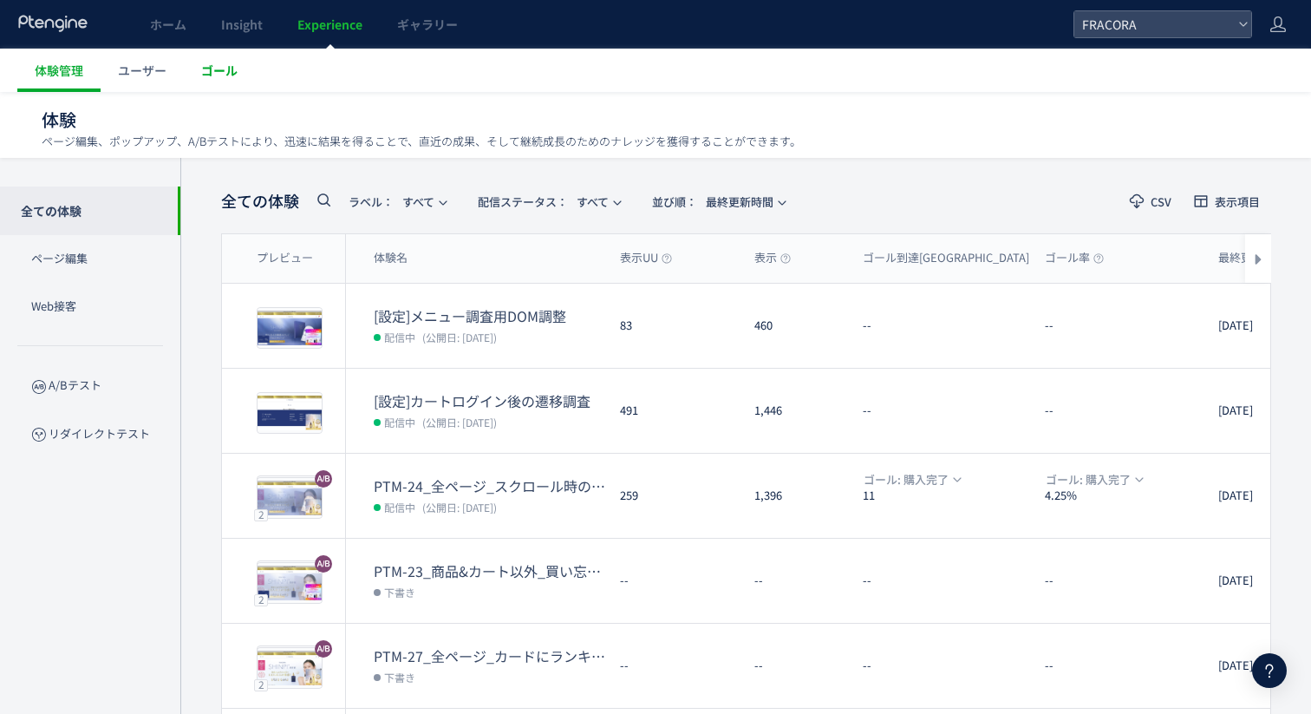
click at [214, 72] on span "ゴール" at bounding box center [219, 70] width 36 height 17
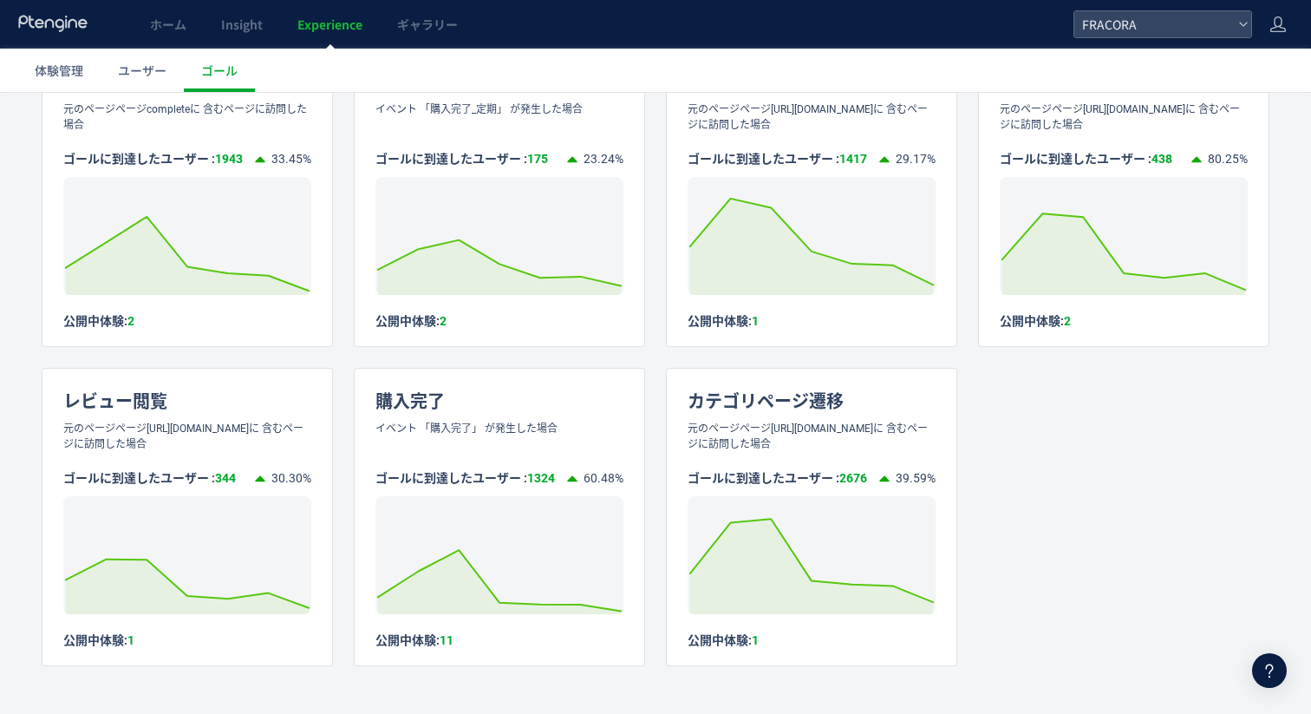
scroll to position [585, 0]
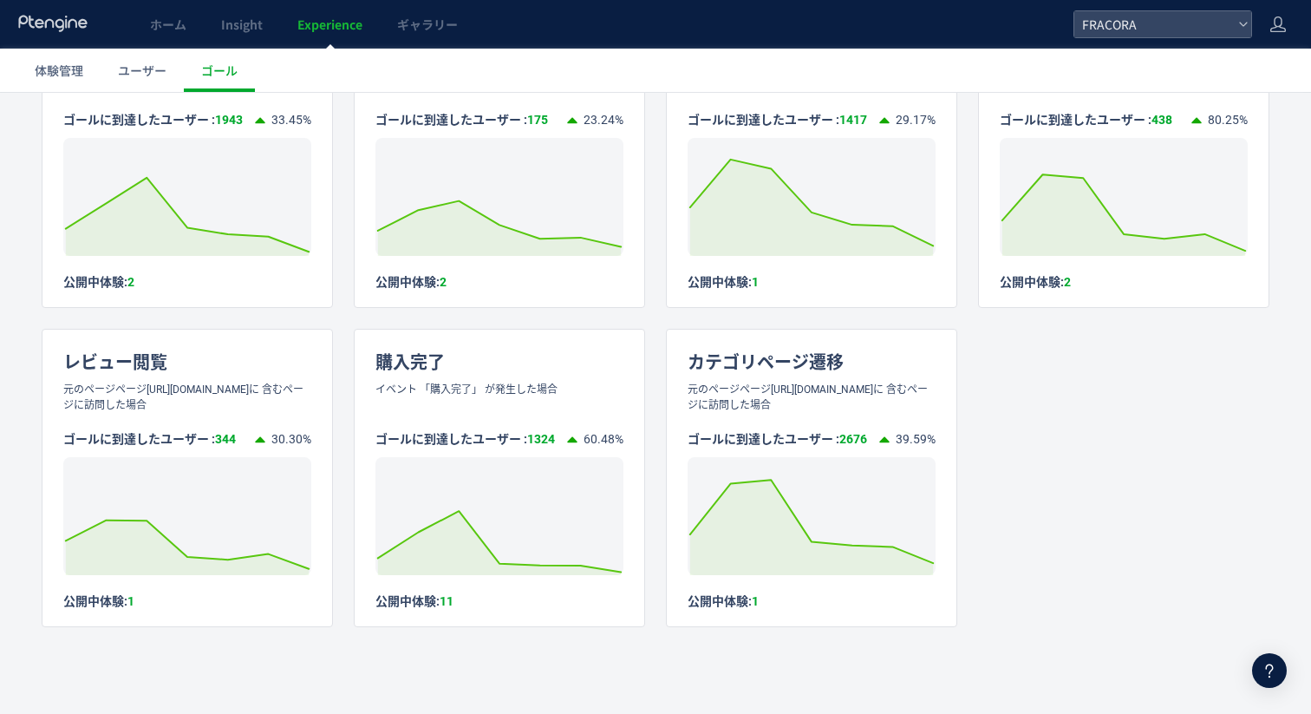
click at [345, 360] on div "購入点数2以上 イベントを選択する購入完了 は "合計点数" 完全一致する "2,3,4,5,6,8,10,12,18" の条件下で発生 ゴールに到達したユー…" at bounding box center [656, 158] width 1228 height 937
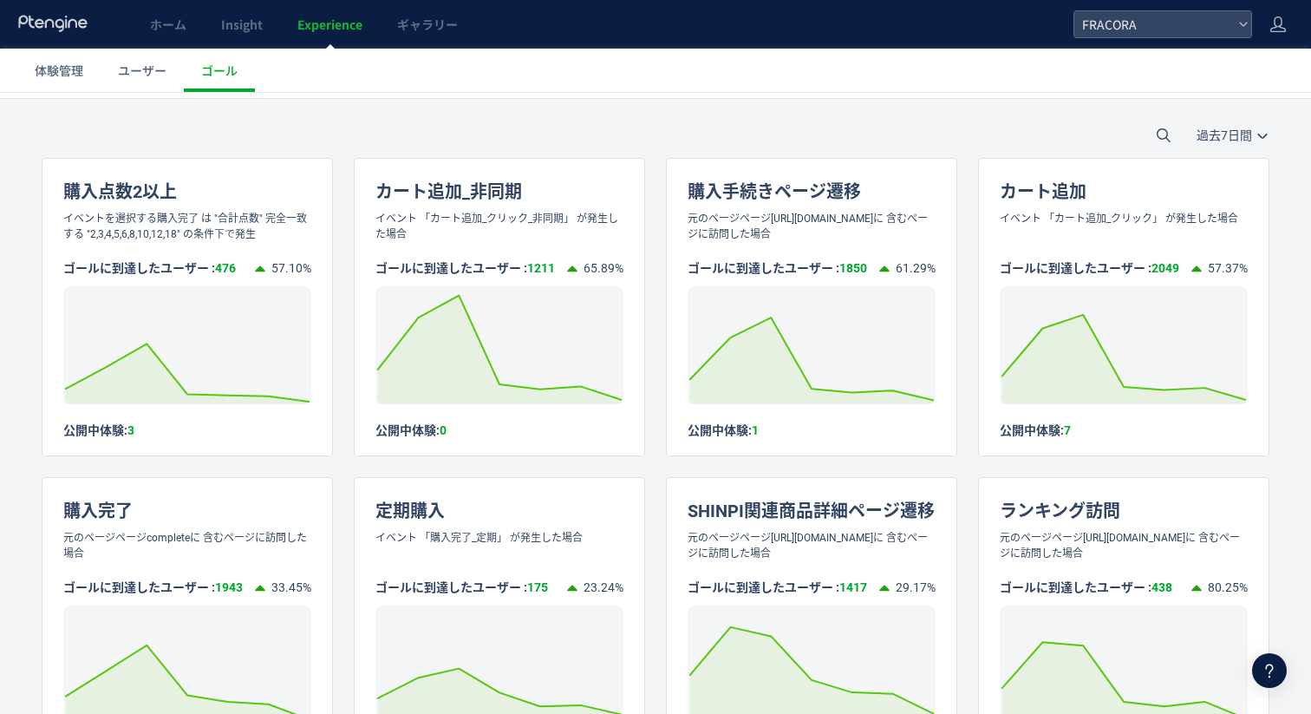
scroll to position [0, 0]
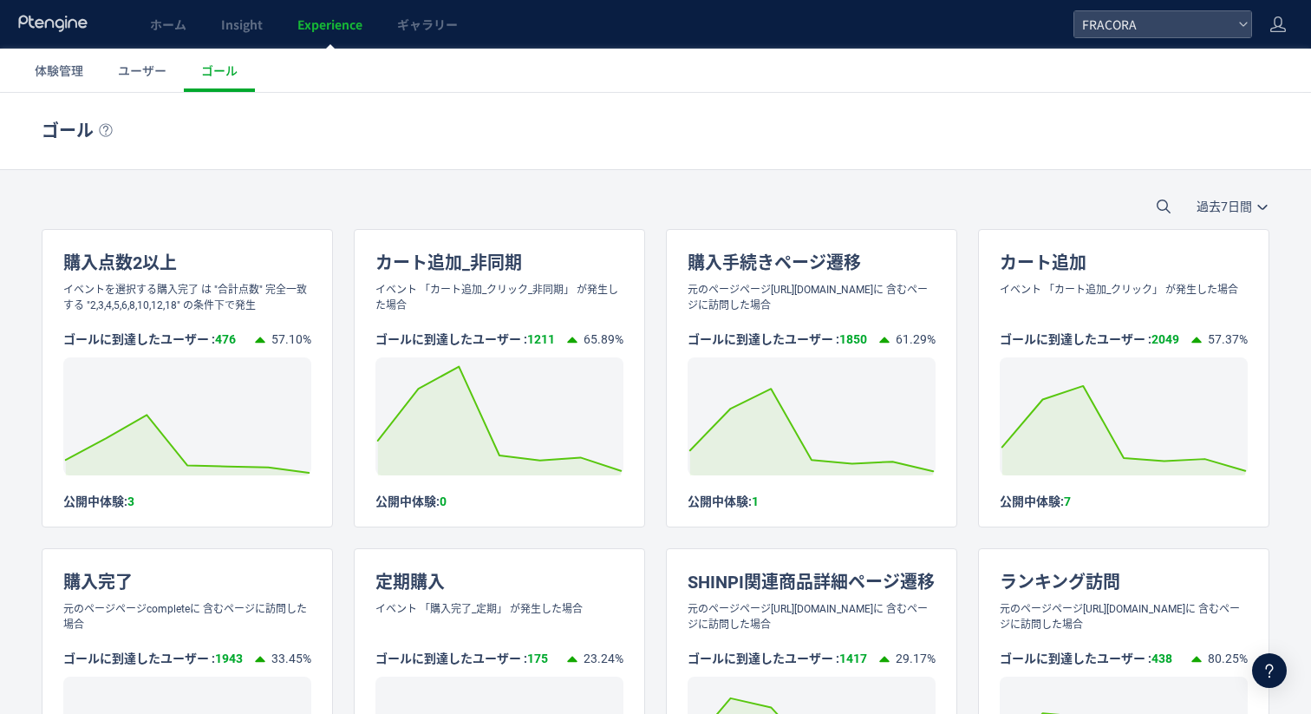
click at [437, 193] on div "過去7日間 今日 過去7日間 過去30日間" at bounding box center [655, 206] width 1311 height 45
click at [549, 171] on div "ゴール ゴールを登録 過去7日間 今日 過去7日間 過去30日間 購入点数2以上 イベントを選択する購入完了 は "合計点数" 完全一致する "2,3,4,5…" at bounding box center [655, 673] width 1311 height 1160
click at [671, 186] on div "過去7日間 今日 過去7日間 過去30日間" at bounding box center [655, 206] width 1311 height 45
click at [342, 29] on span "Experience" at bounding box center [329, 24] width 65 height 17
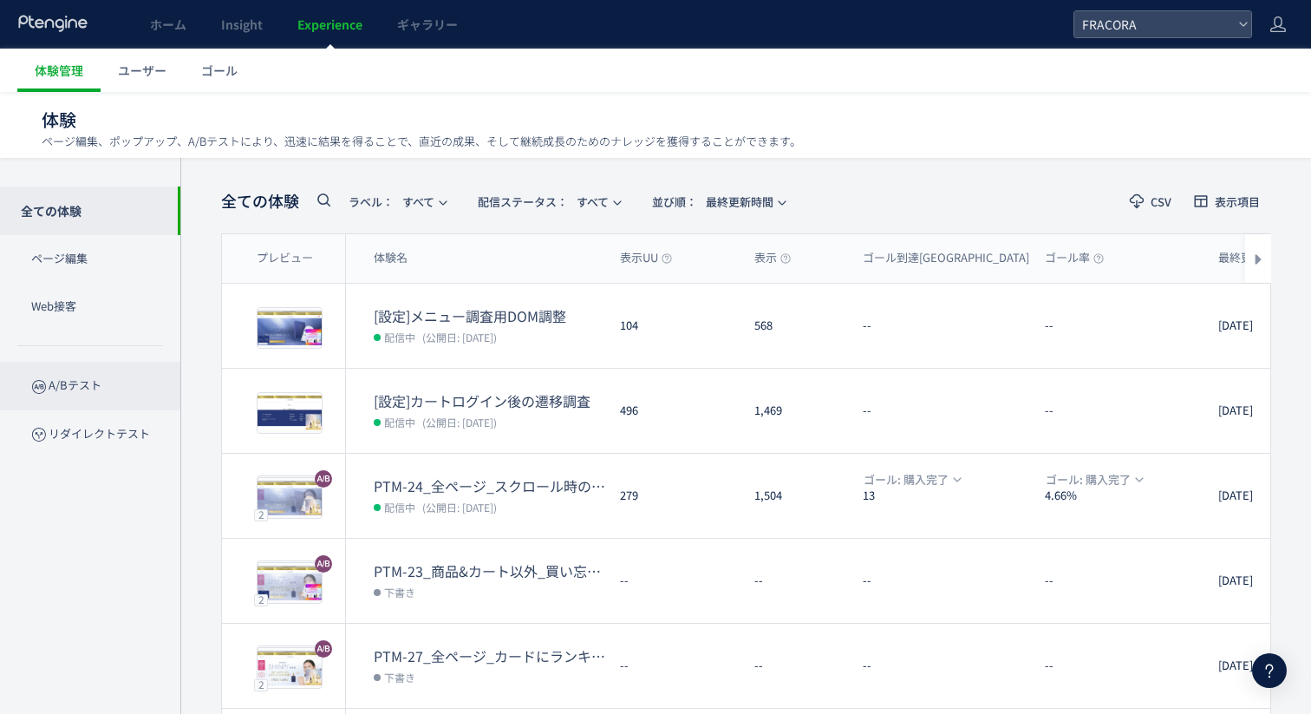
click at [100, 388] on p "A/Bテスト" at bounding box center [90, 386] width 180 height 48
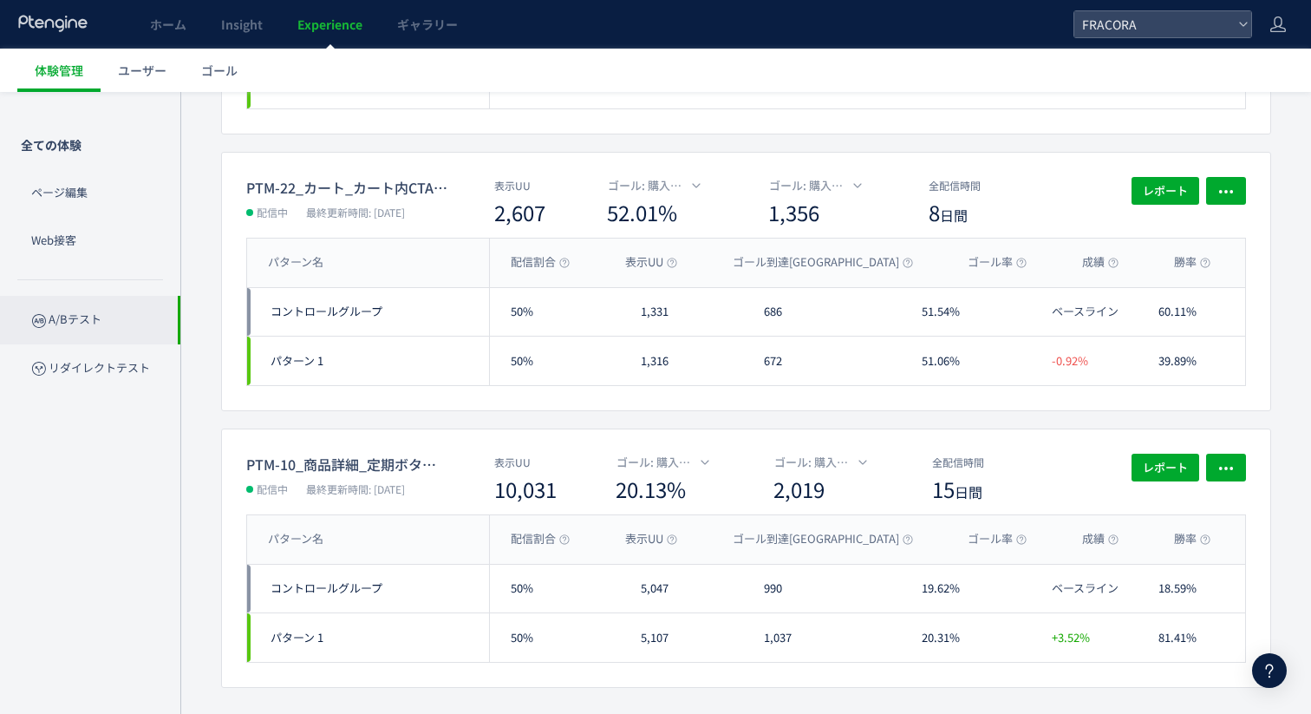
scroll to position [2419, 0]
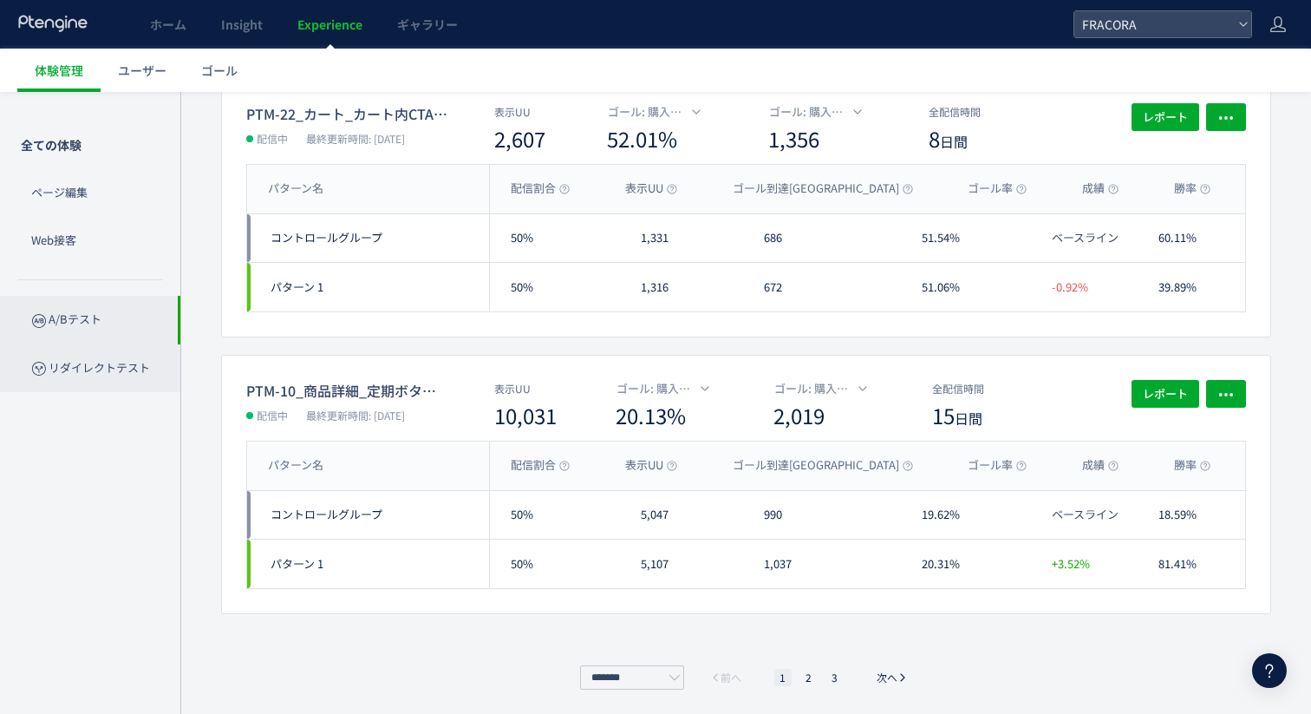
click at [121, 369] on p "リダイレクトテスト" at bounding box center [90, 368] width 180 height 48
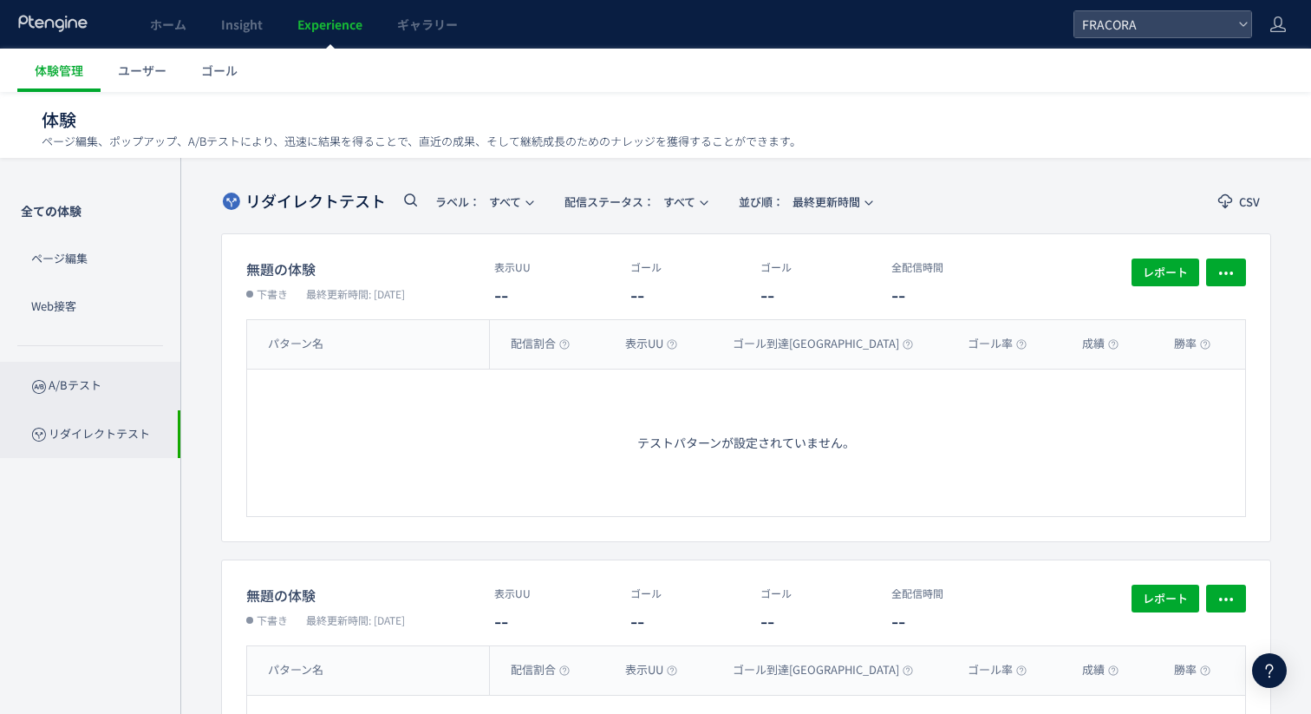
click at [102, 386] on p "A/Bテスト" at bounding box center [90, 386] width 180 height 48
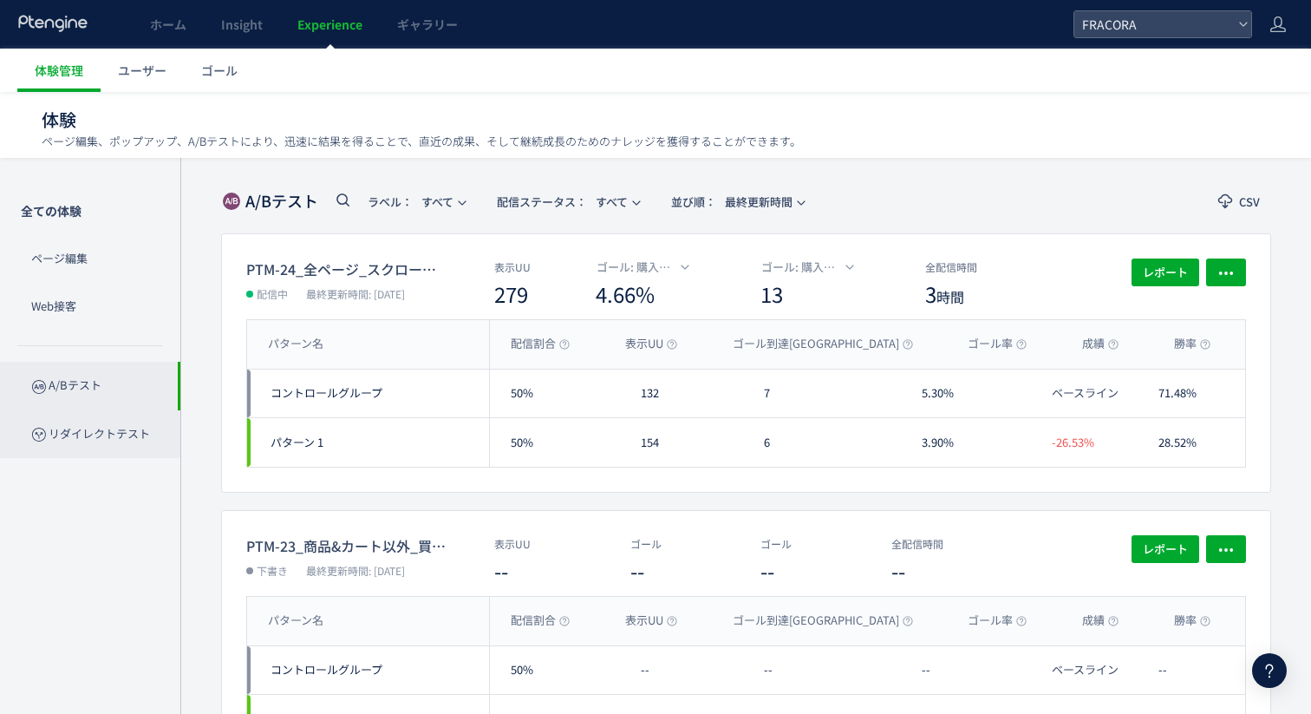
click at [101, 444] on p "リダイレクトテスト" at bounding box center [90, 434] width 180 height 48
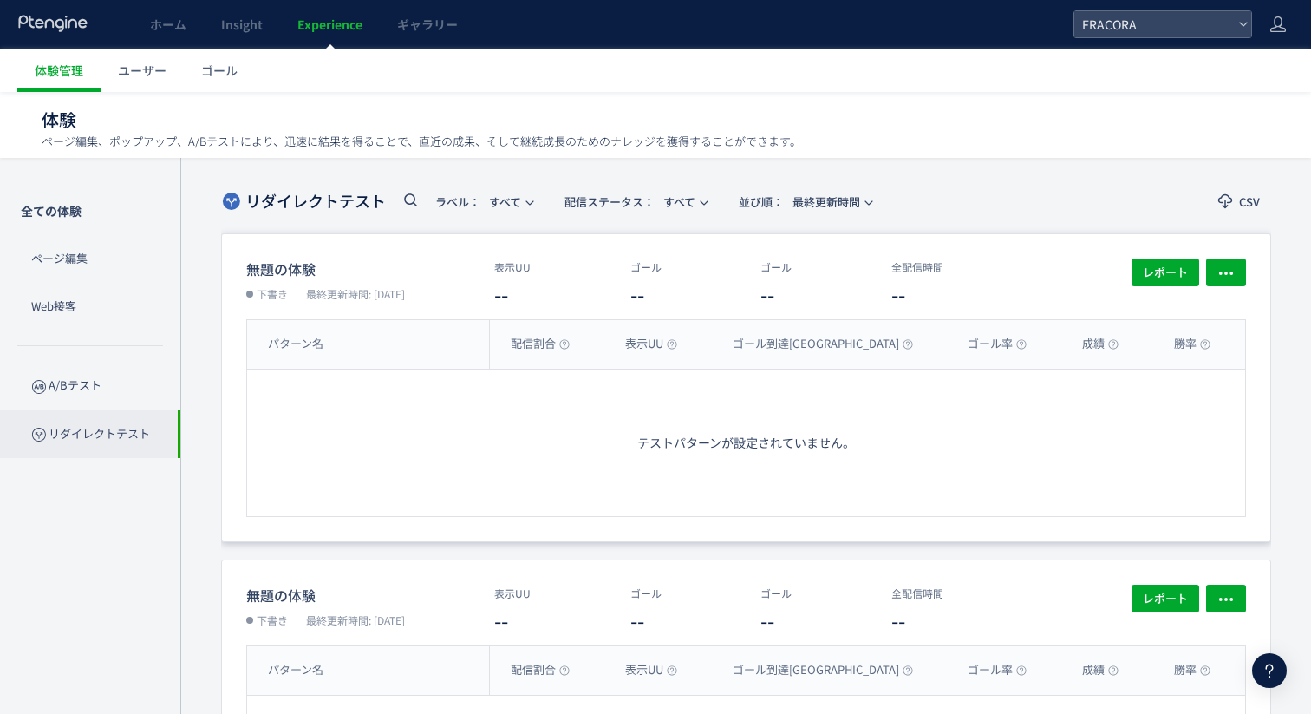
click at [320, 484] on div "テストパターンが設定されていません。" at bounding box center [746, 442] width 1000 height 147
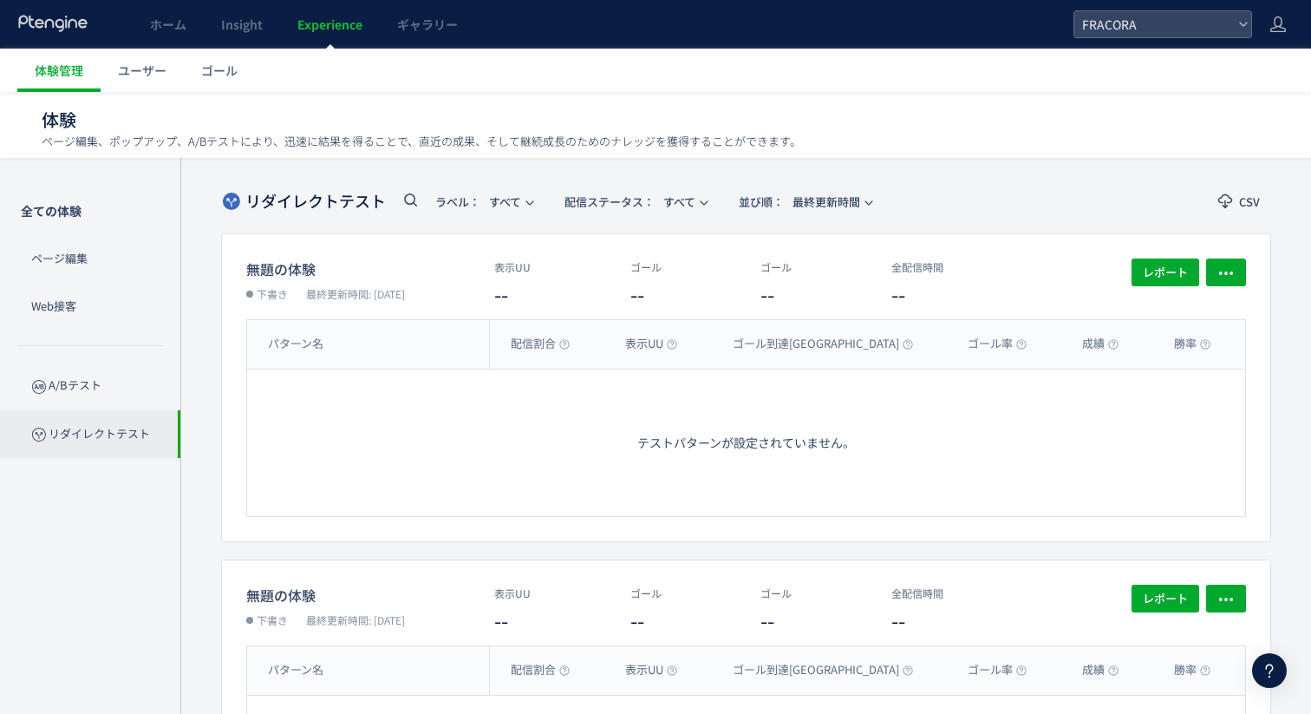
click at [217, 501] on div "リダイレクトテスト ラベル： すべて 配信ステータス​： すべて 並び順： 最終更新時間 CSV 無題の体験 下書き 最終更新時間: 2025/05/15 表…" at bounding box center [745, 564] width 1131 height 812
